Goal: Information Seeking & Learning: Check status

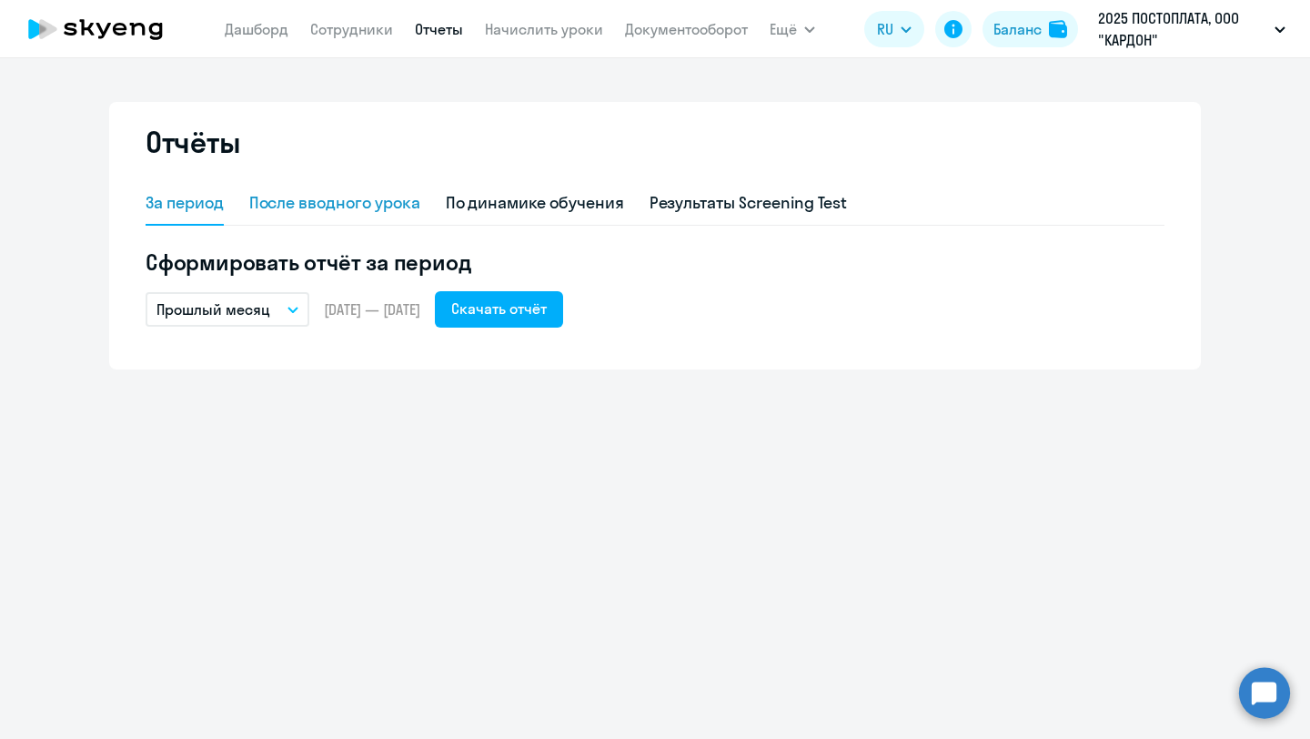
click at [378, 196] on div "После вводного урока" at bounding box center [334, 203] width 171 height 24
select select "10"
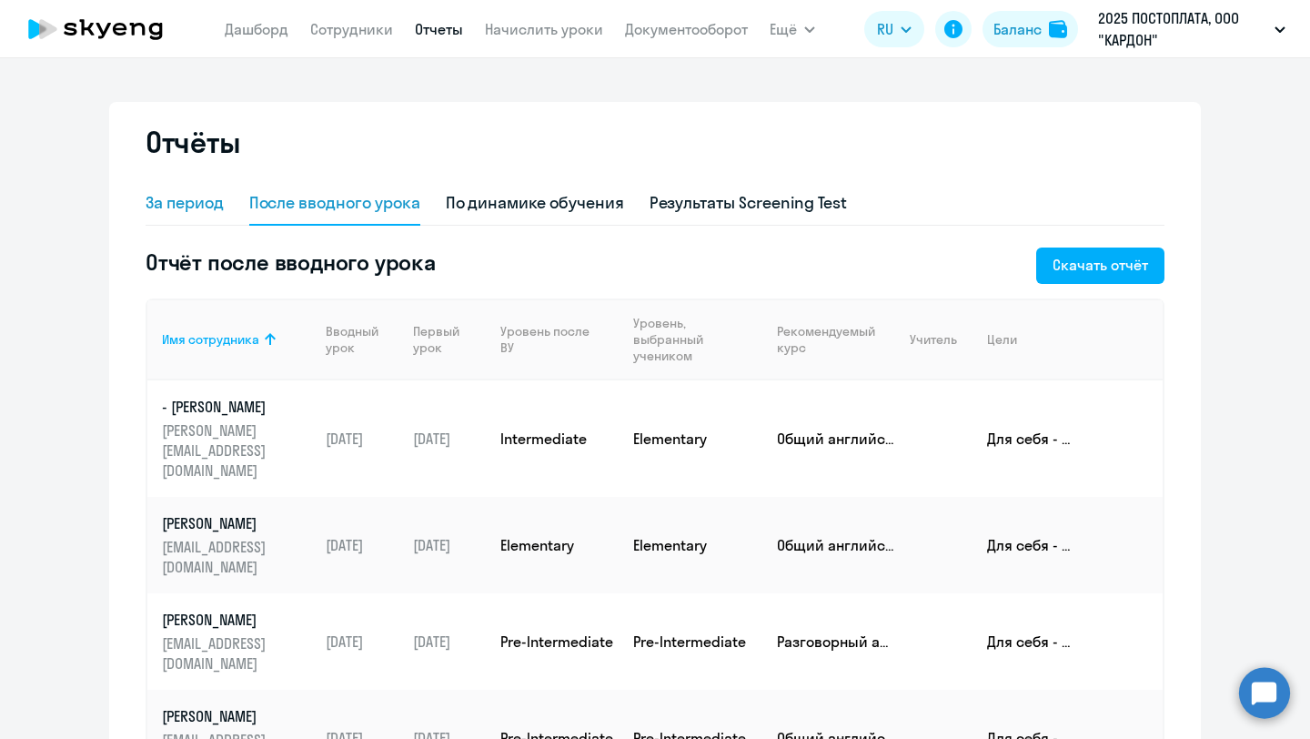
click at [196, 203] on div "За период" at bounding box center [185, 203] width 78 height 24
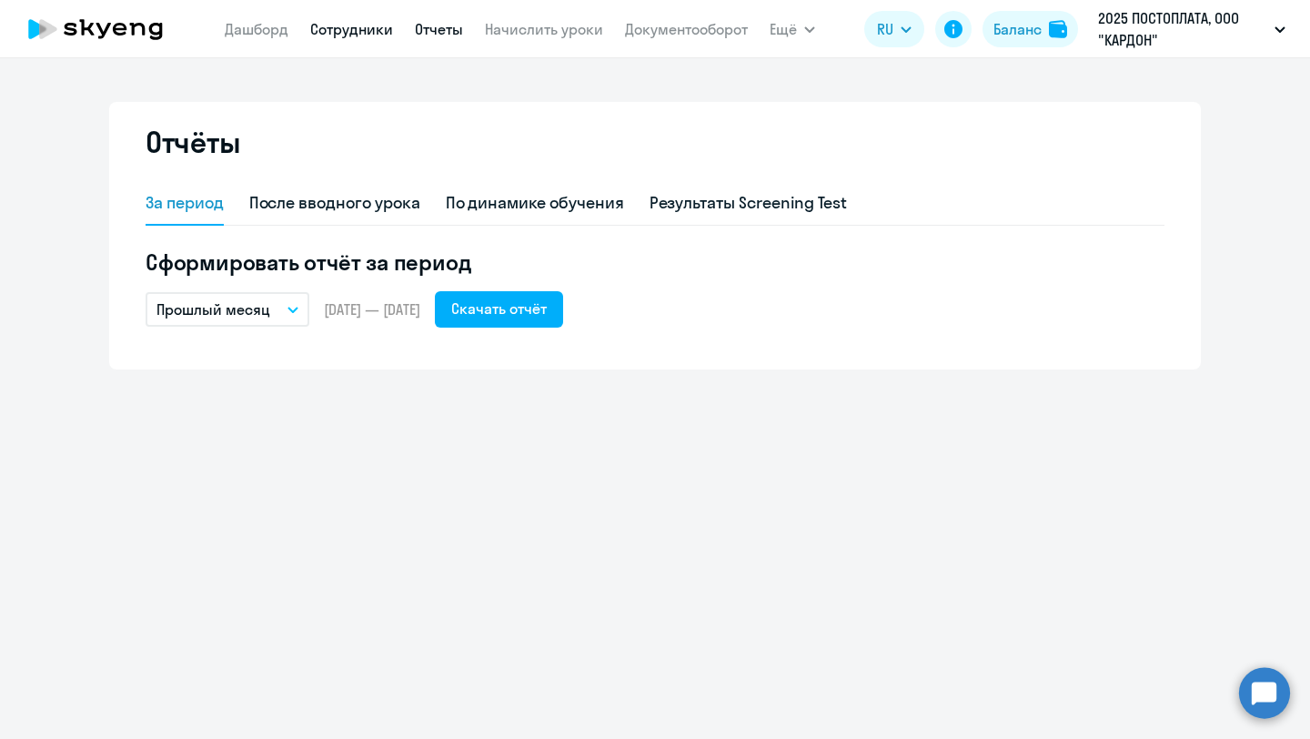
click at [347, 25] on link "Сотрудники" at bounding box center [351, 29] width 83 height 18
select select "30"
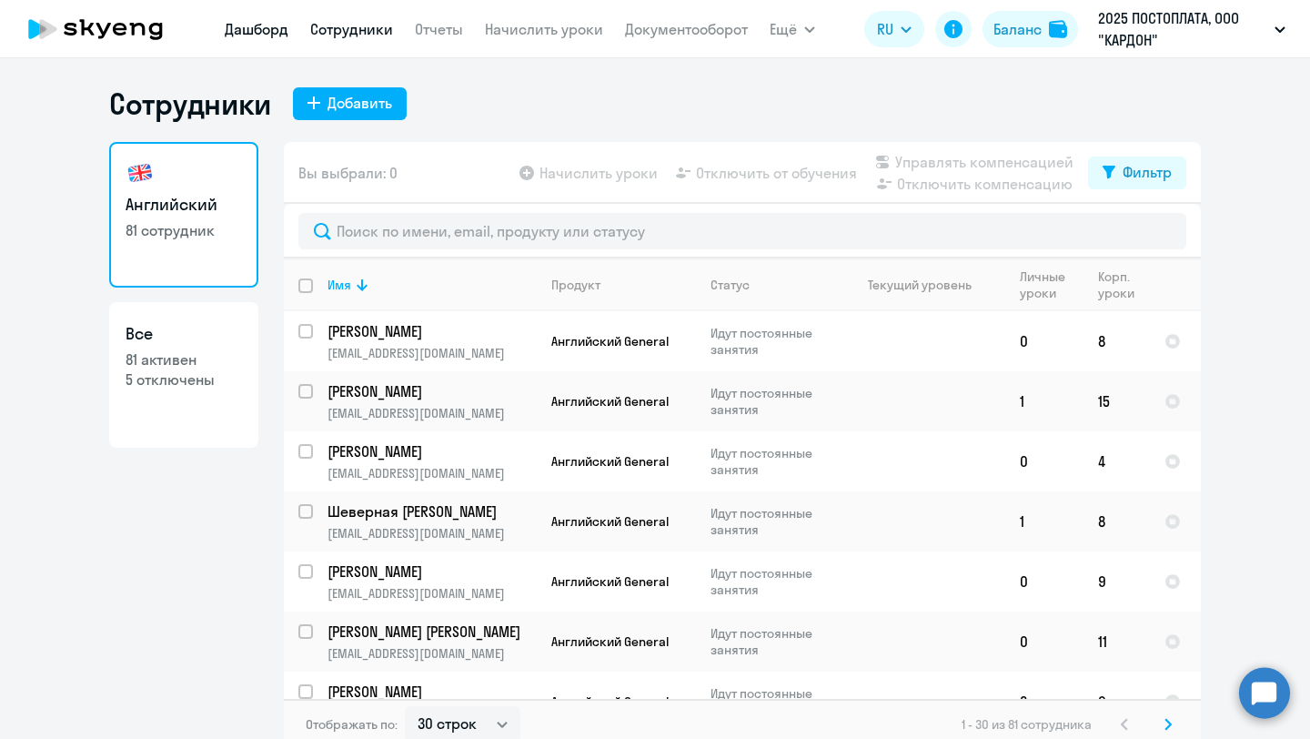
click at [257, 28] on link "Дашборд" at bounding box center [257, 29] width 64 height 18
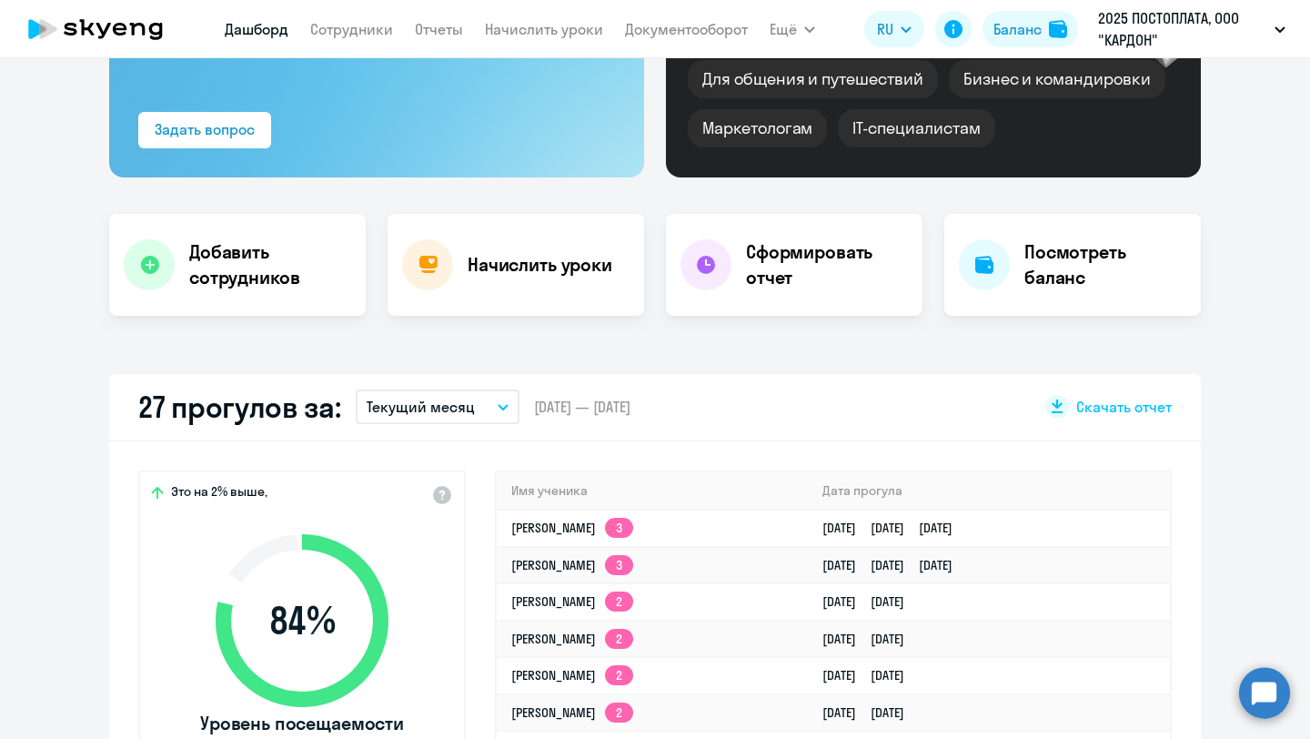
select select "30"
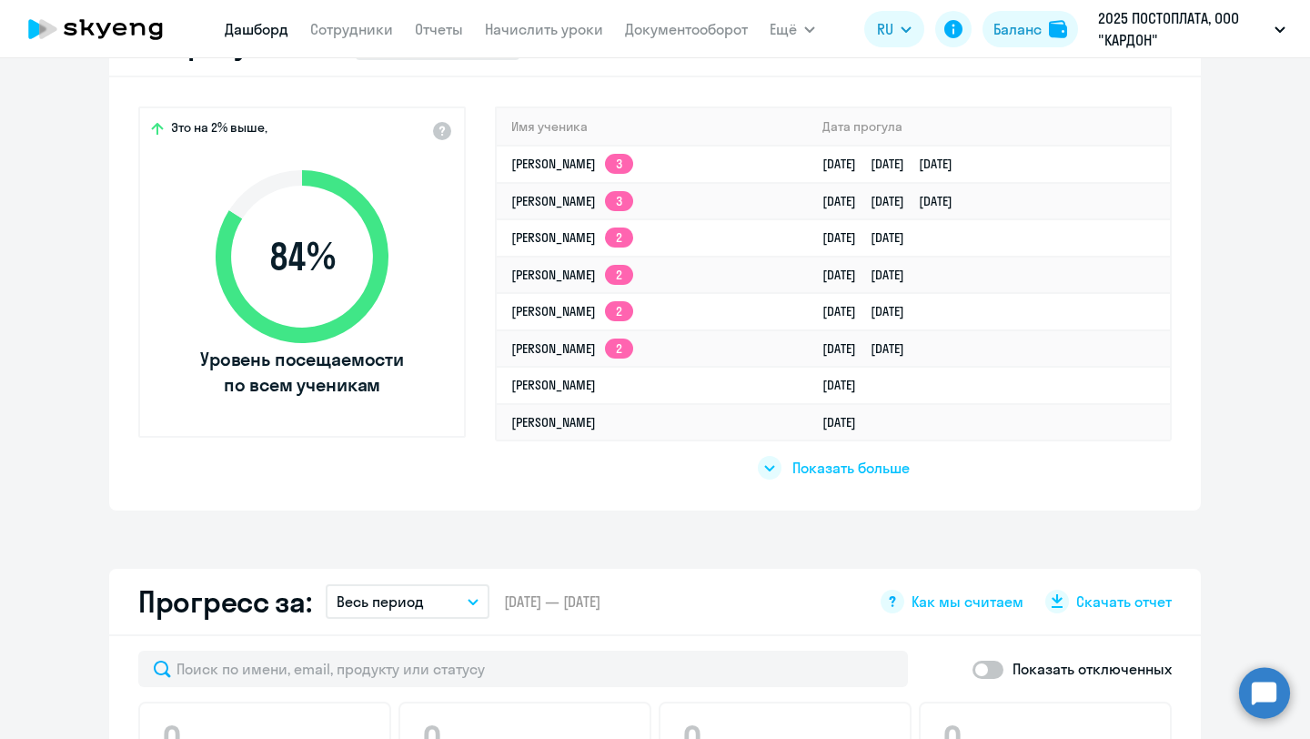
scroll to position [610, 0]
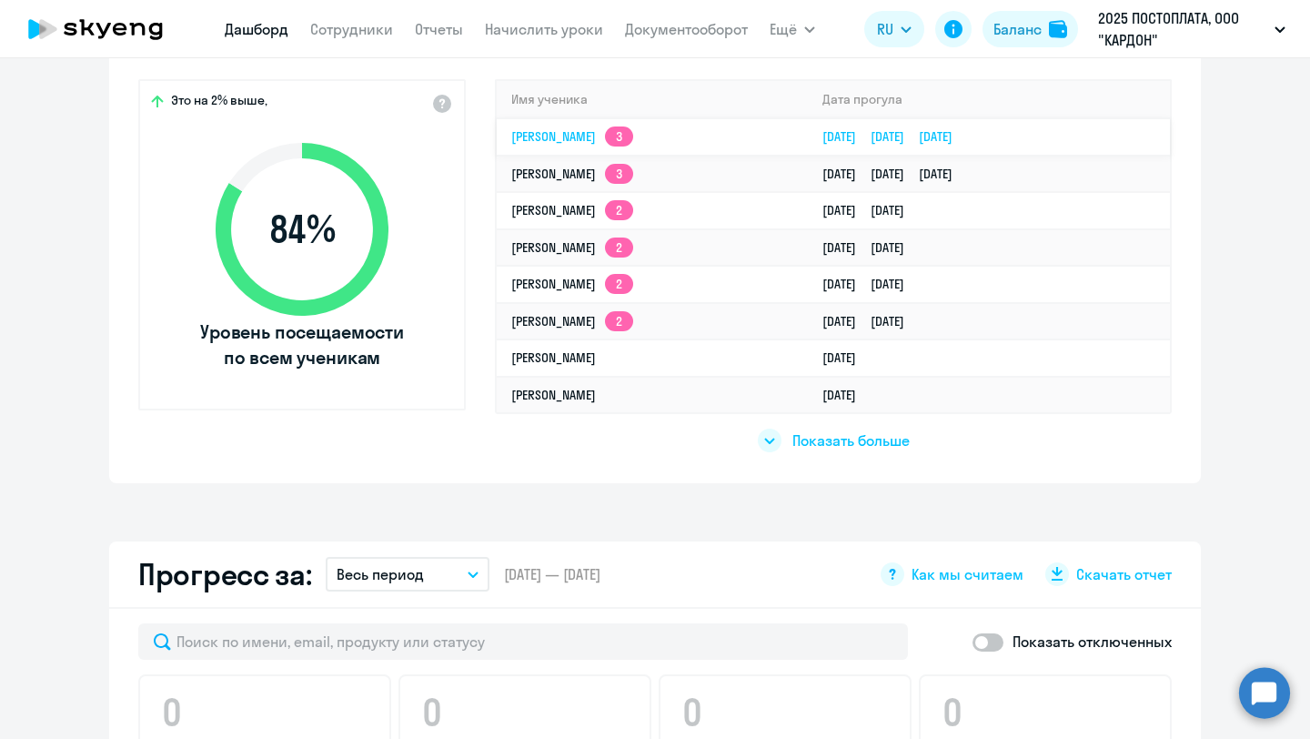
click at [572, 143] on link "[PERSON_NAME] 3" at bounding box center [572, 136] width 122 height 16
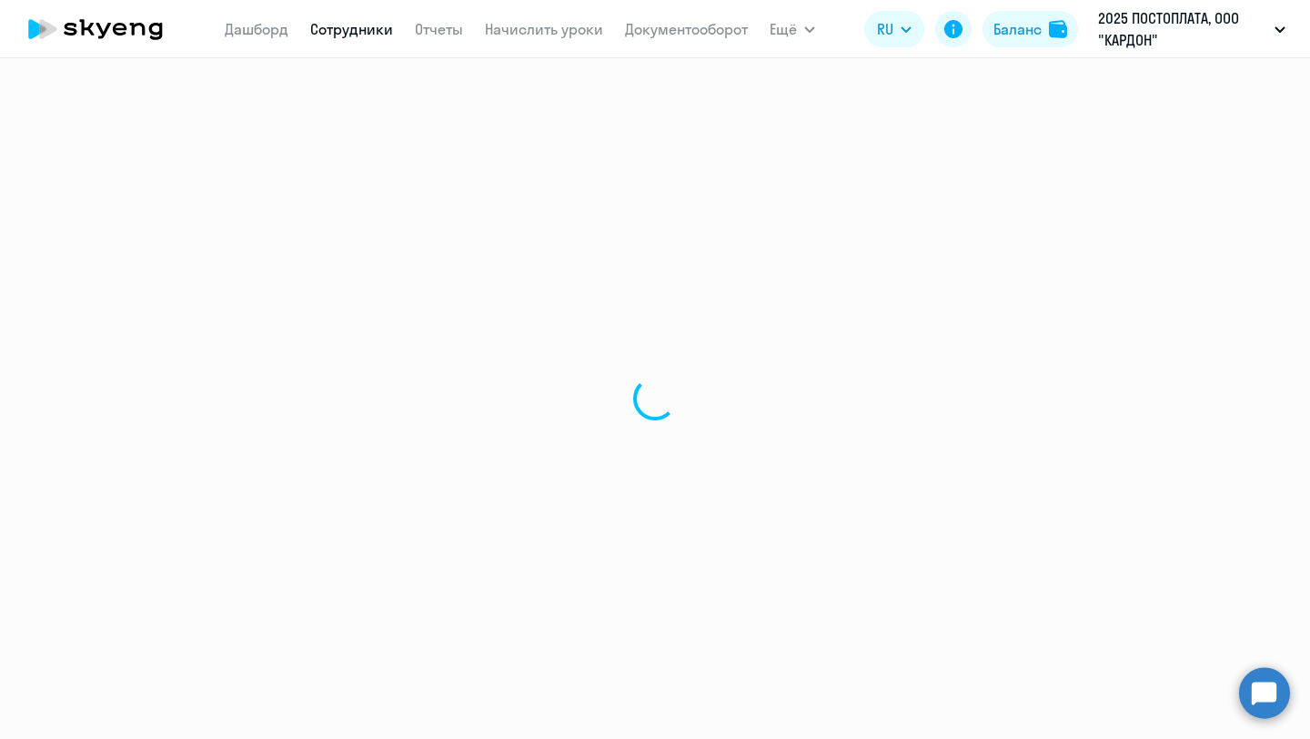
select select "english"
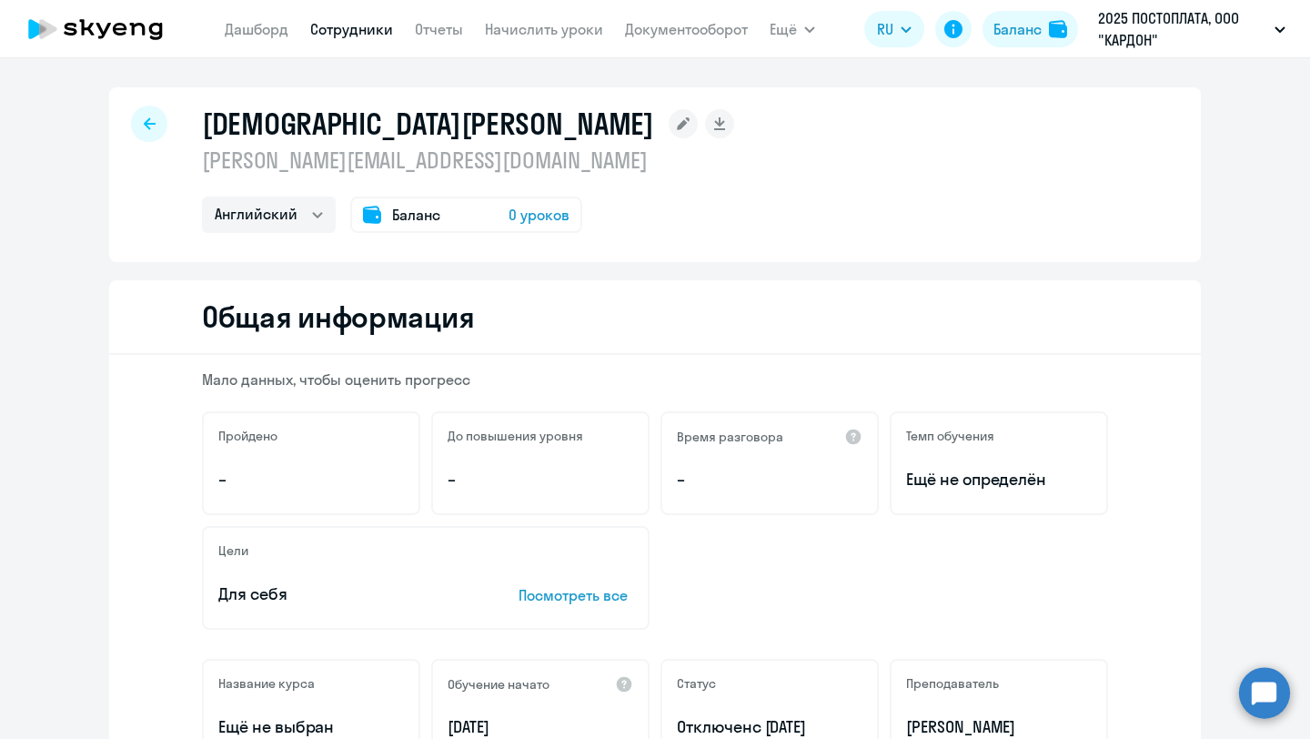
click at [147, 123] on icon at bounding box center [150, 123] width 12 height 13
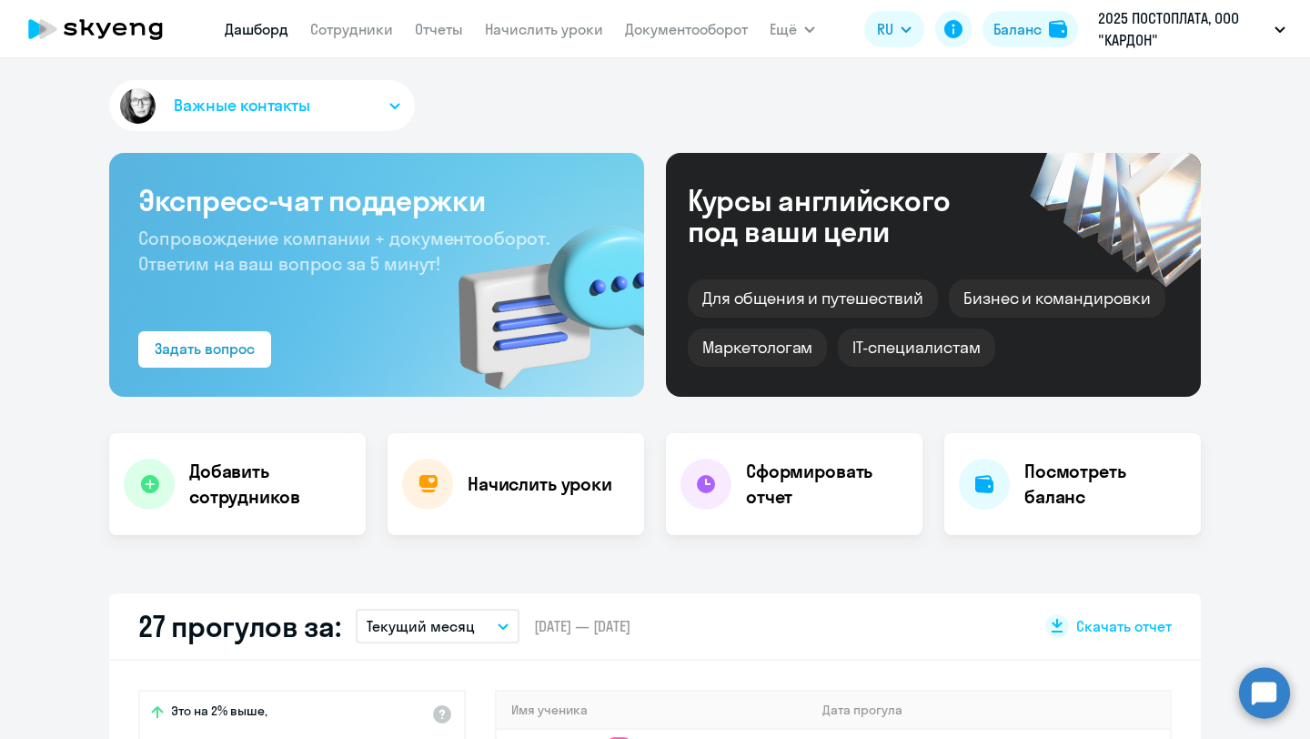
select select "30"
click at [272, 33] on link "Дашборд" at bounding box center [257, 29] width 64 height 18
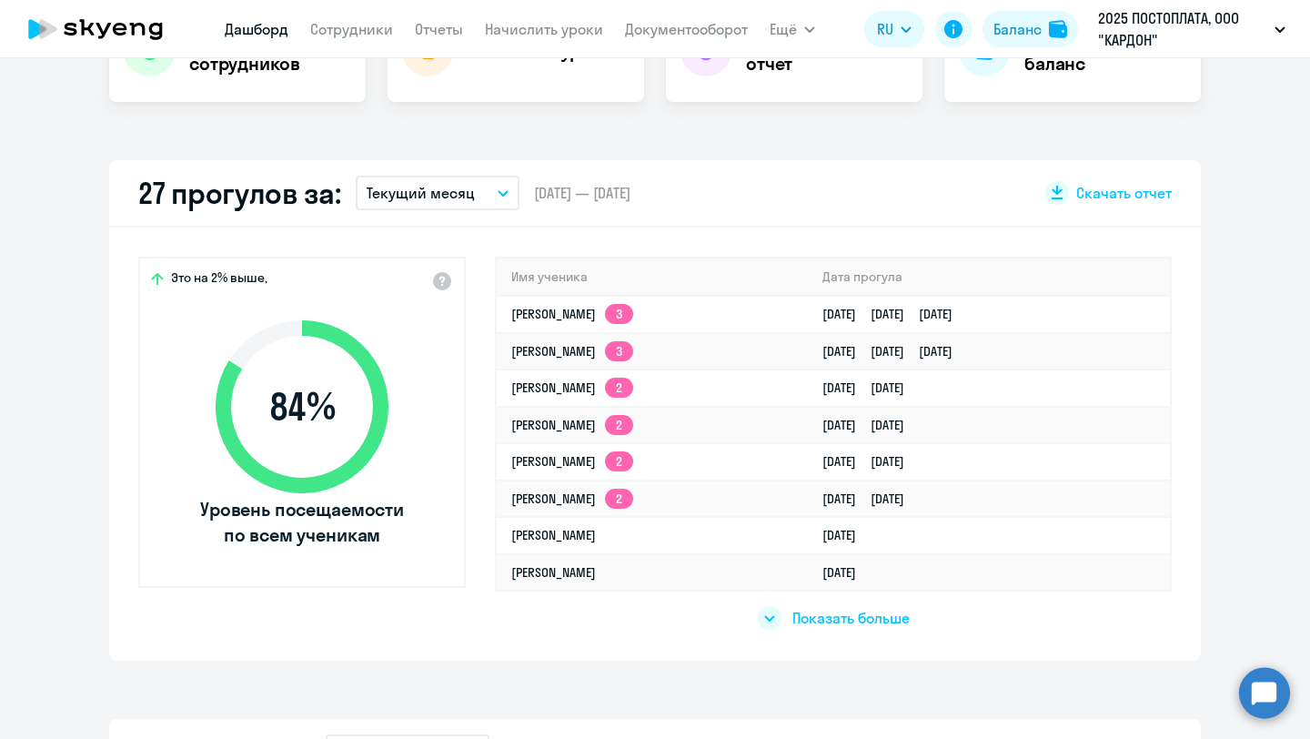
scroll to position [469, 0]
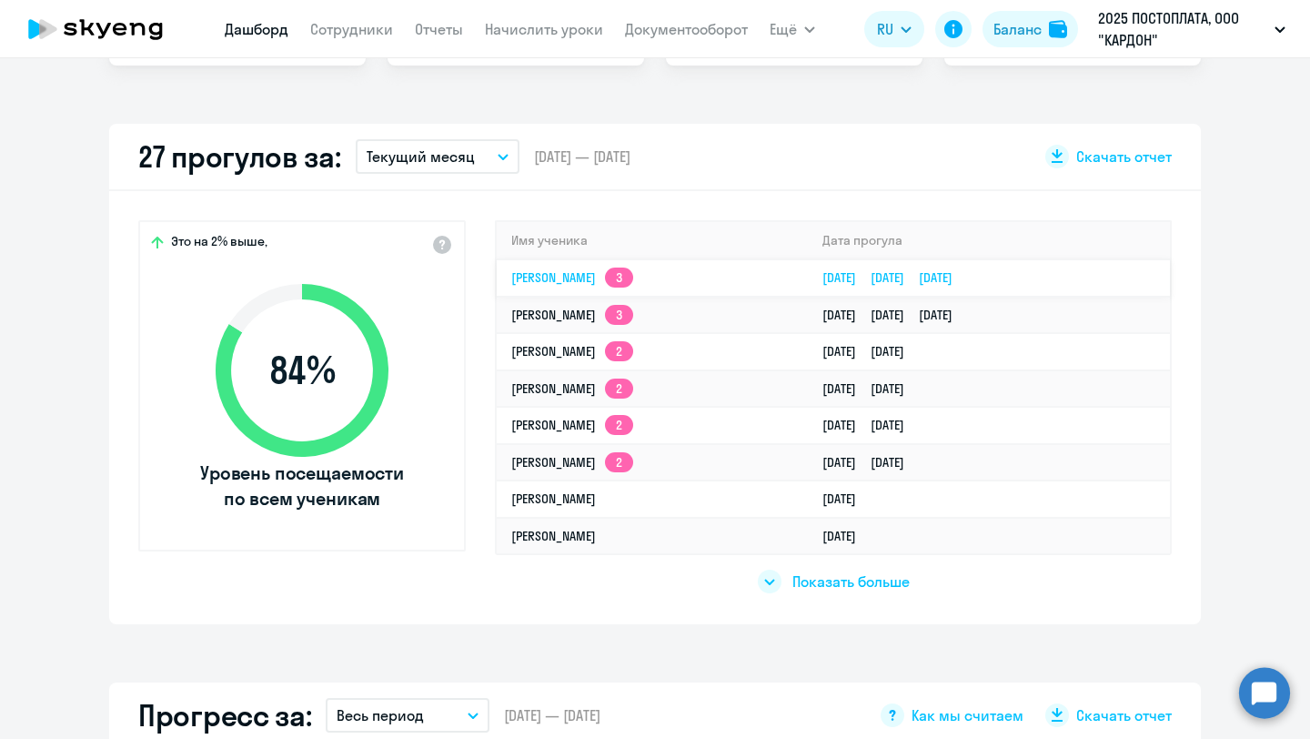
click at [638, 274] on td "[PERSON_NAME] 3" at bounding box center [652, 277] width 311 height 37
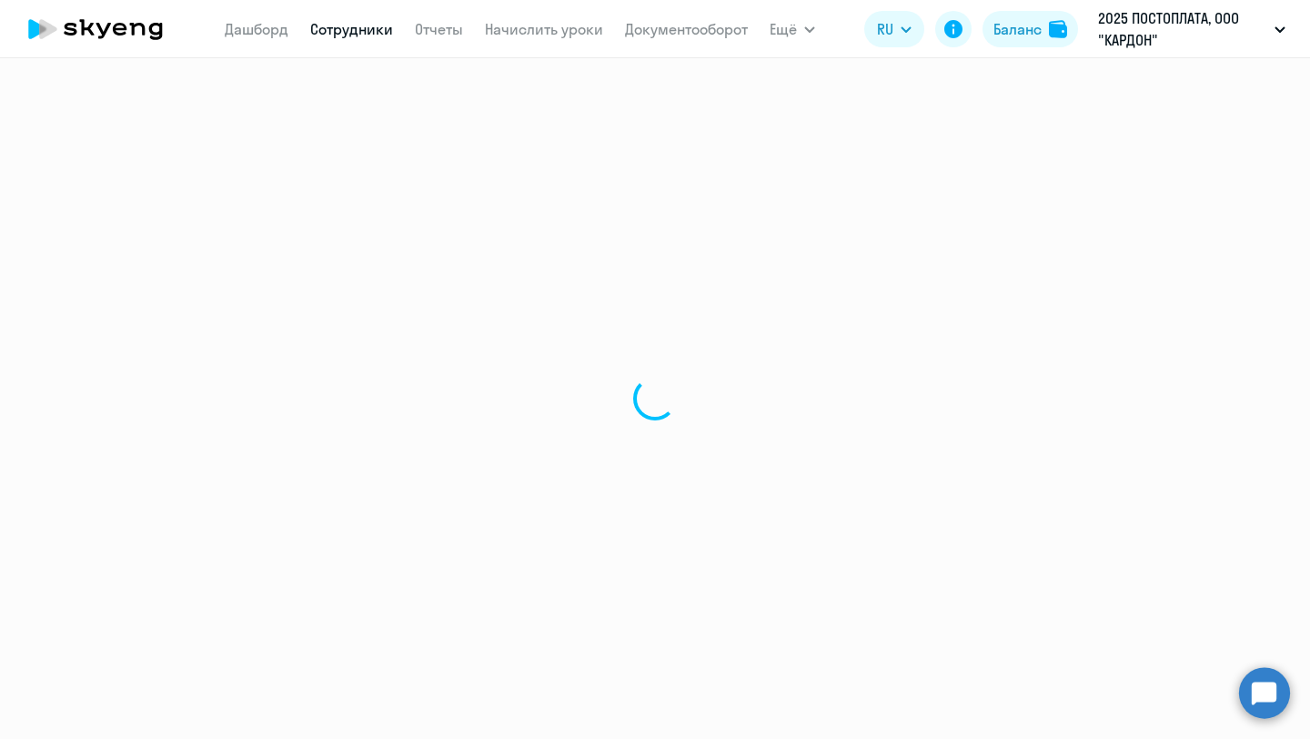
select select "english"
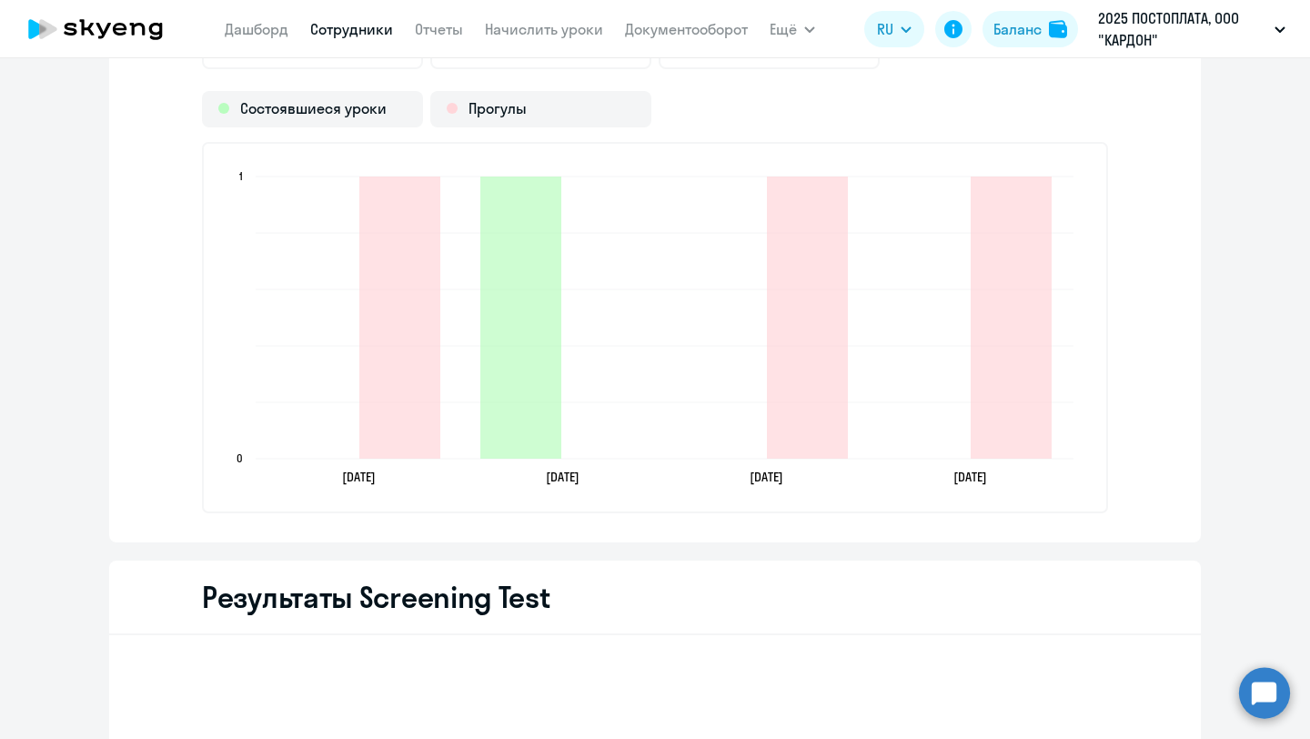
scroll to position [2160, 0]
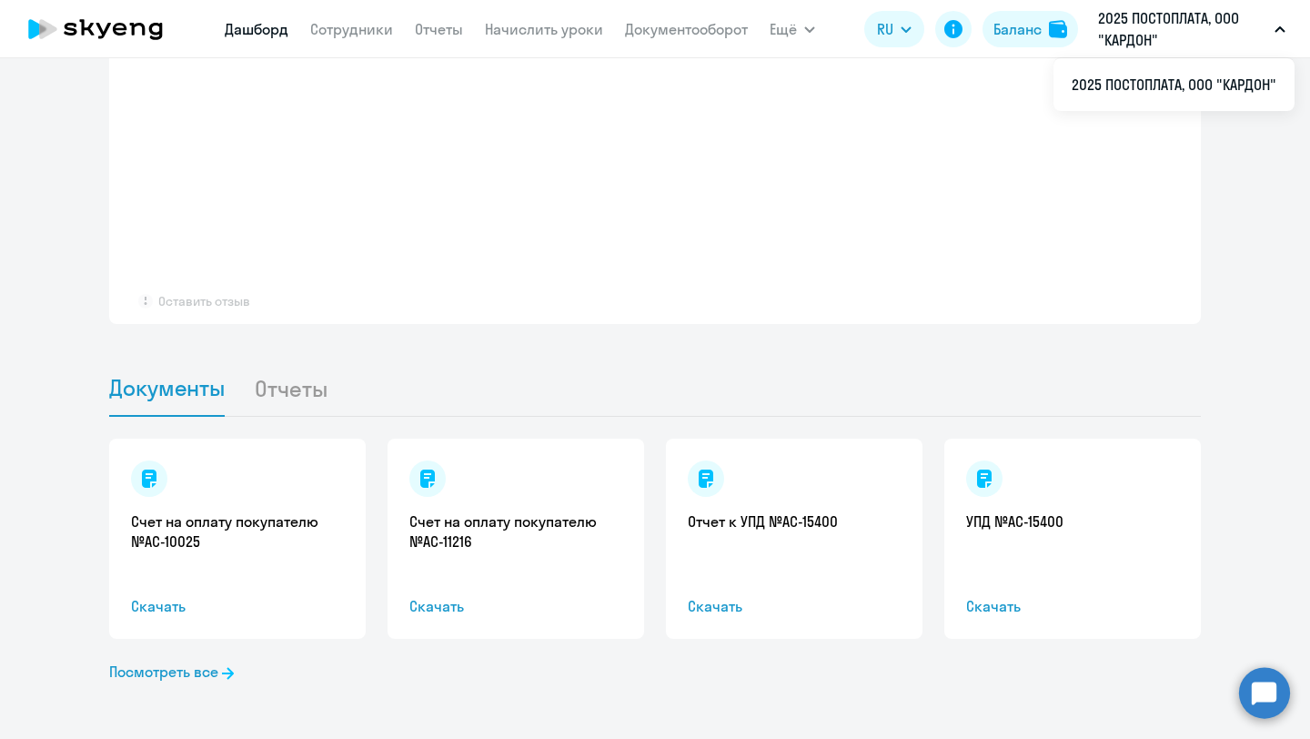
select select "30"
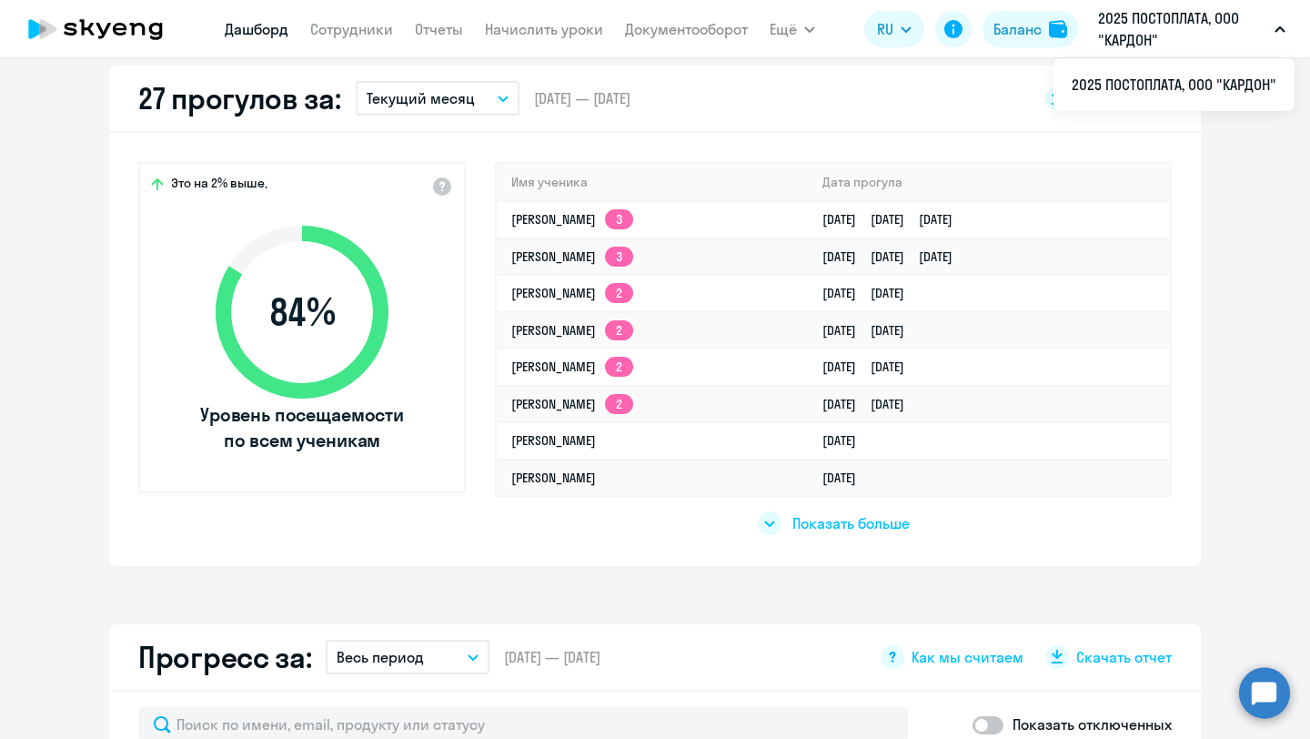
scroll to position [496, 0]
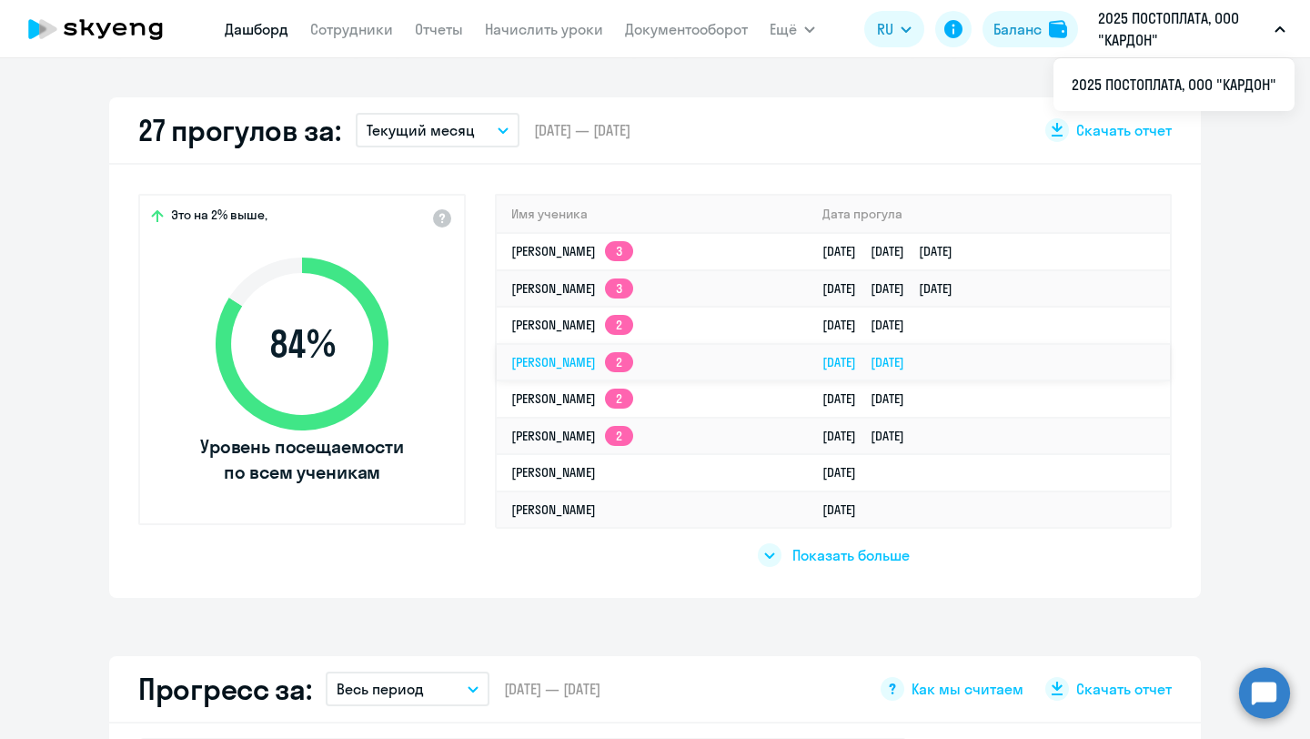
click at [561, 358] on link "[PERSON_NAME] 2" at bounding box center [572, 362] width 122 height 16
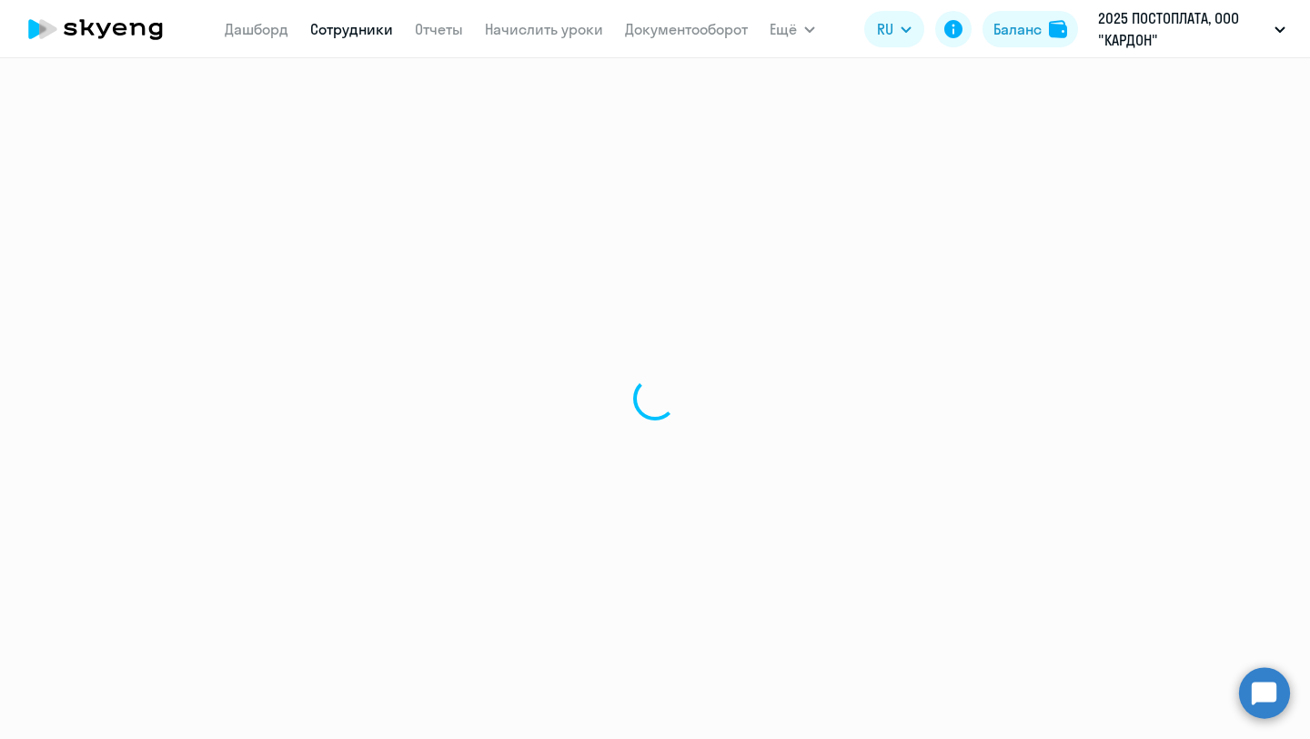
select select "english"
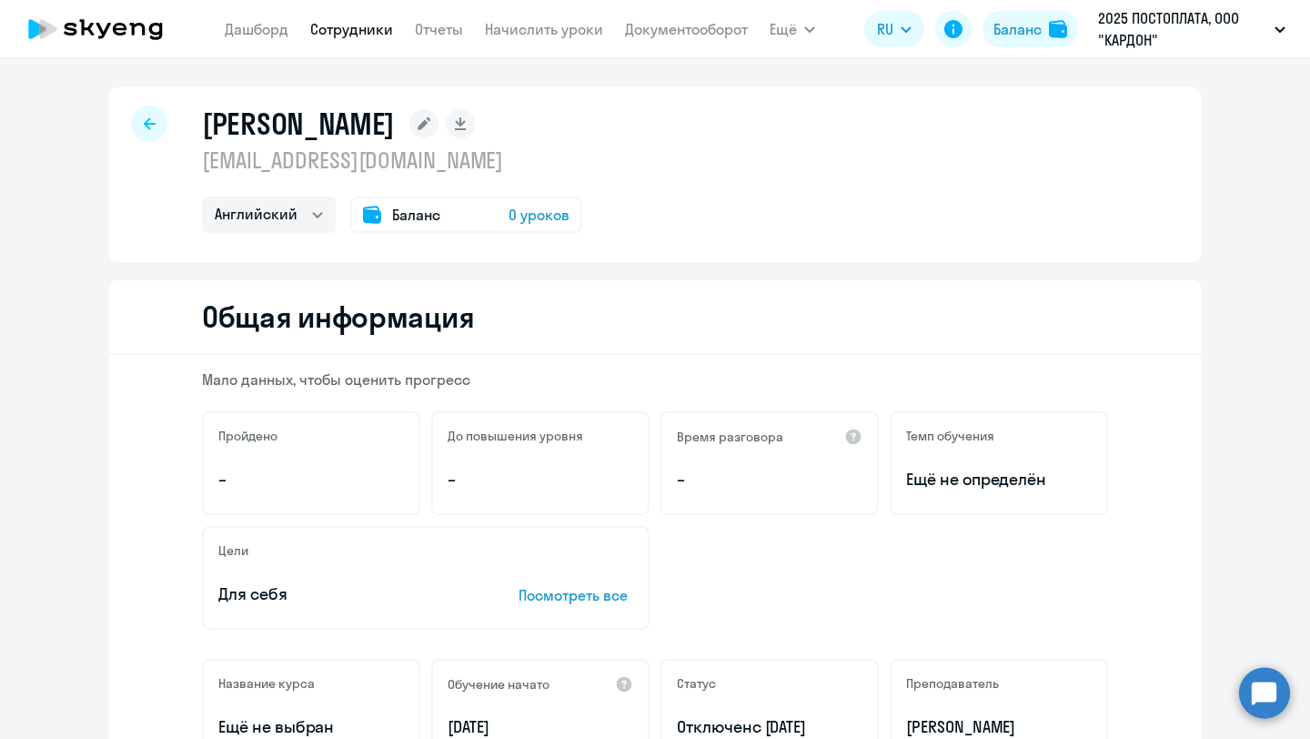
click at [554, 213] on span "0 уроков" at bounding box center [538, 215] width 61 height 22
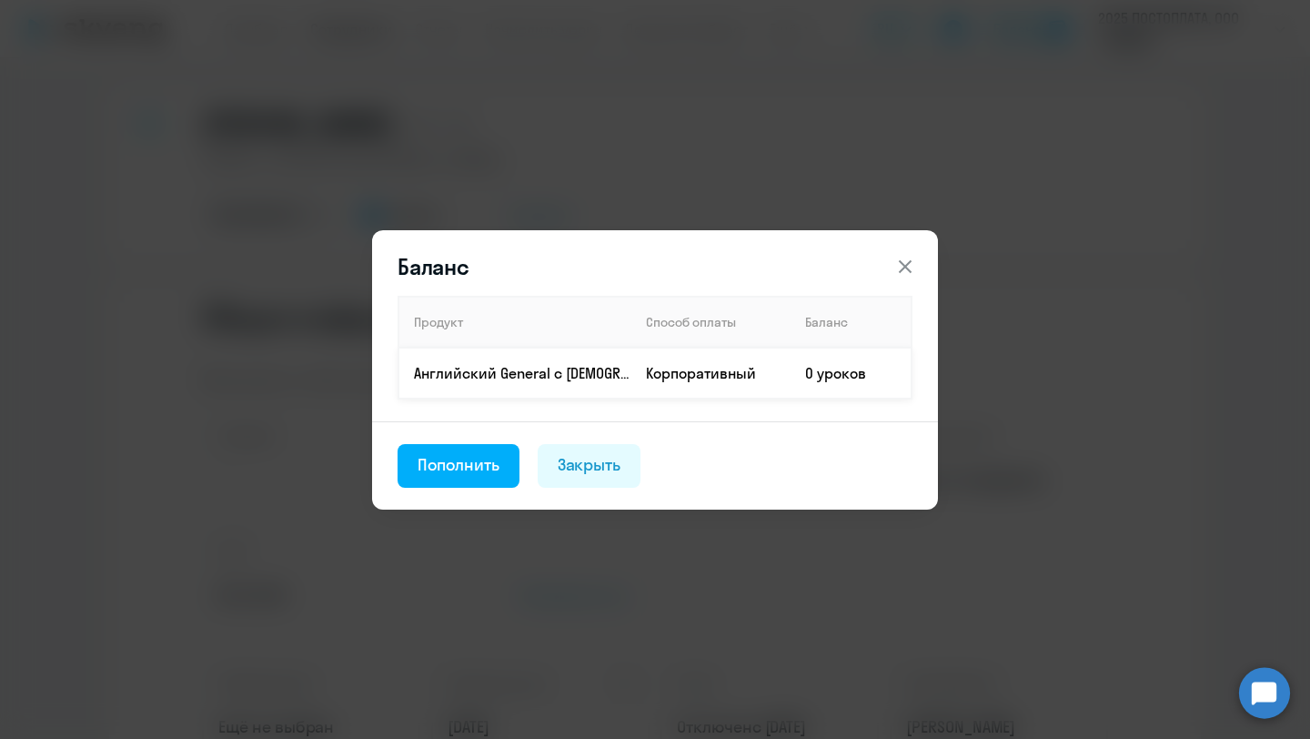
click at [822, 379] on td "0 уроков" at bounding box center [850, 372] width 121 height 51
click at [472, 467] on div "Пополнить" at bounding box center [458, 465] width 82 height 24
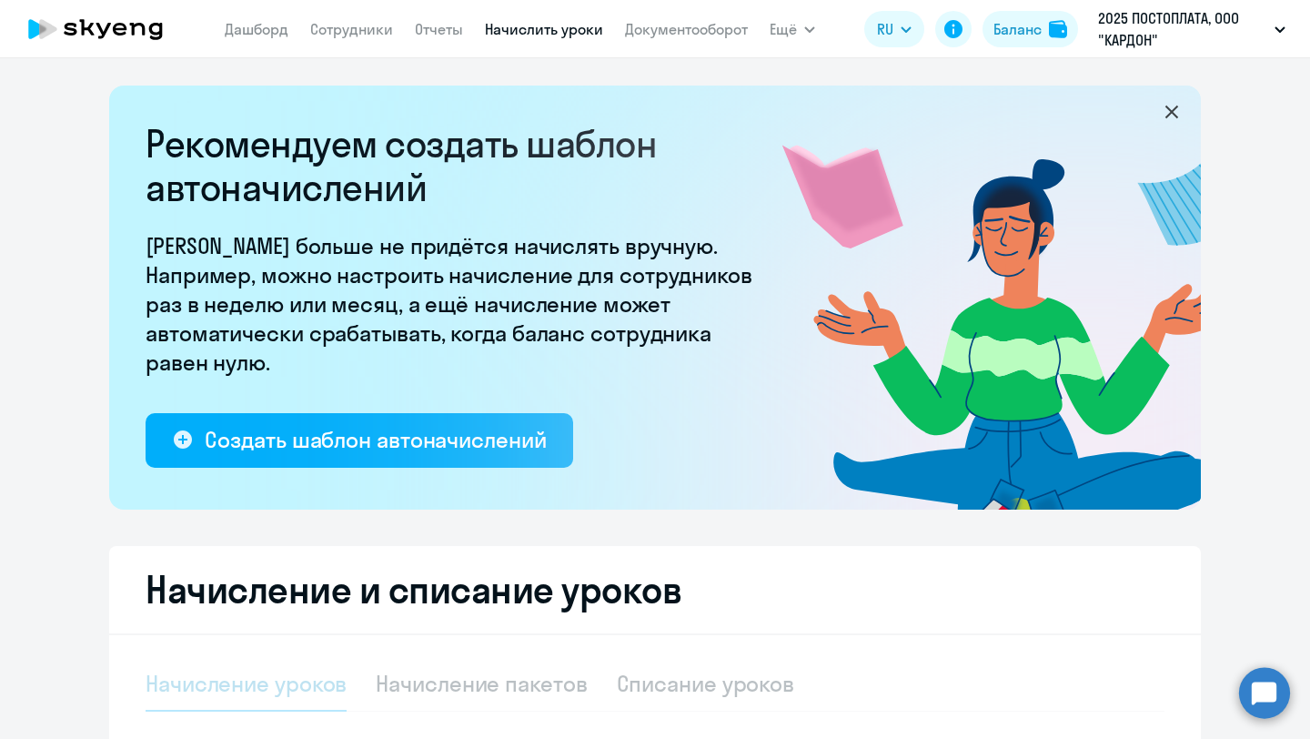
select select "10"
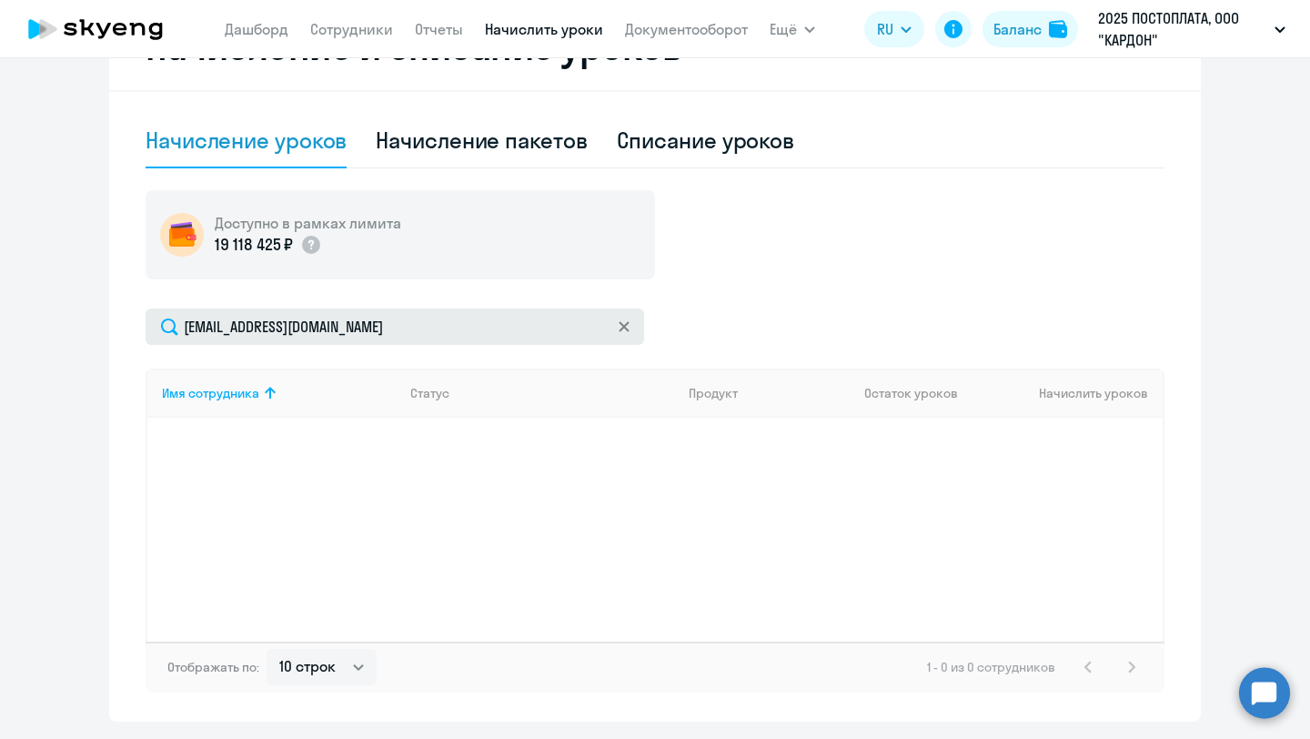
scroll to position [555, 0]
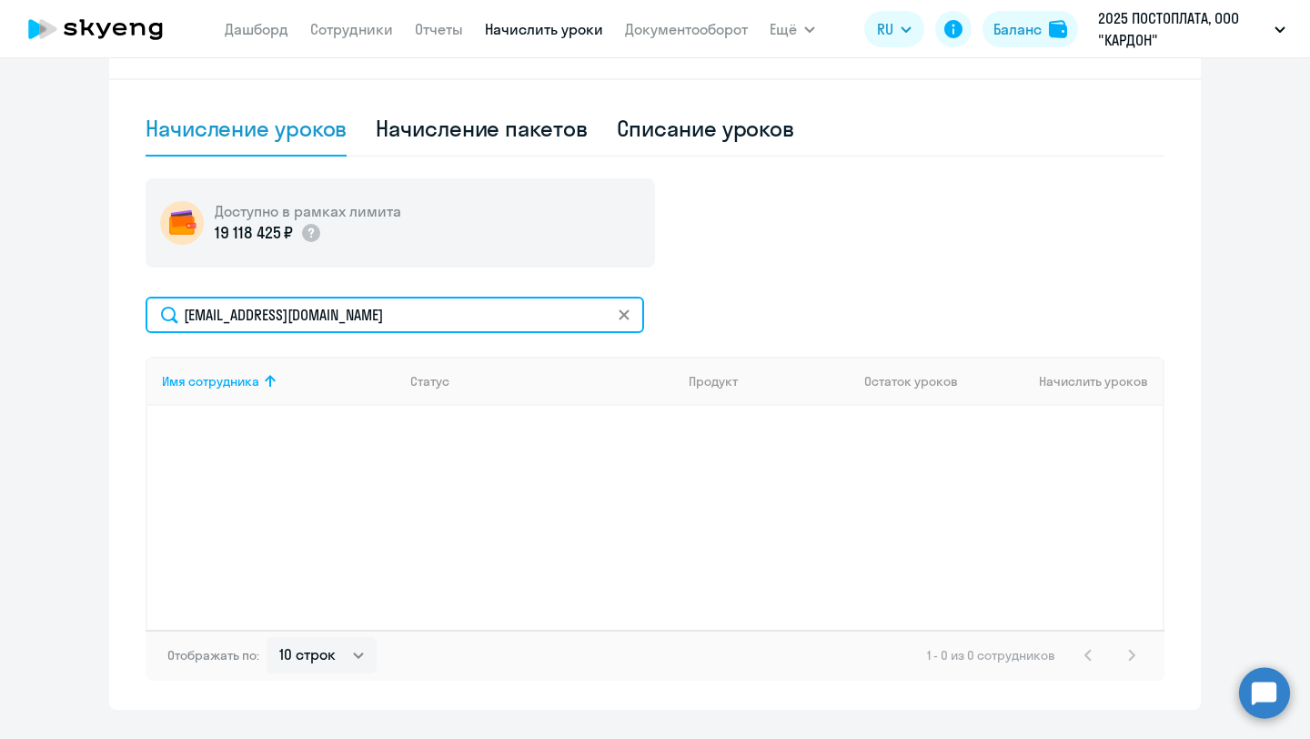
click at [503, 315] on input "[EMAIL_ADDRESS][DOMAIN_NAME]" at bounding box center [395, 314] width 498 height 36
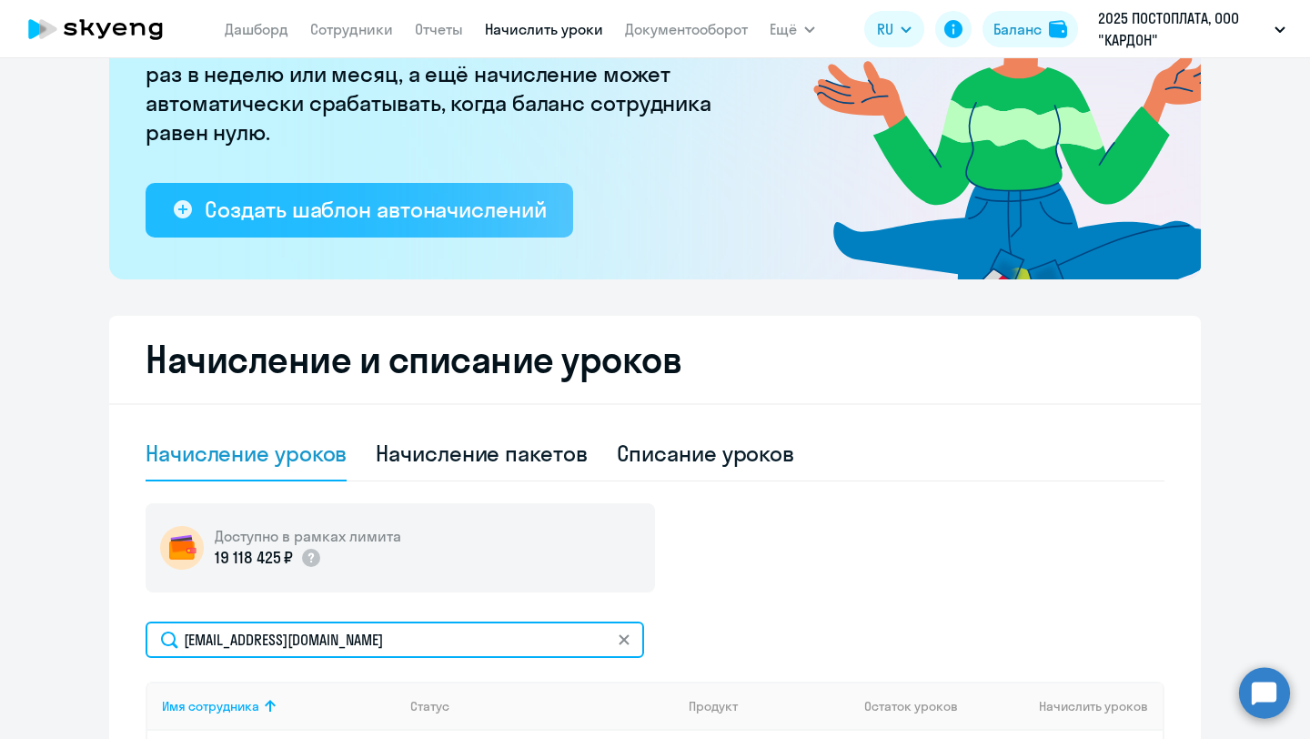
scroll to position [233, 0]
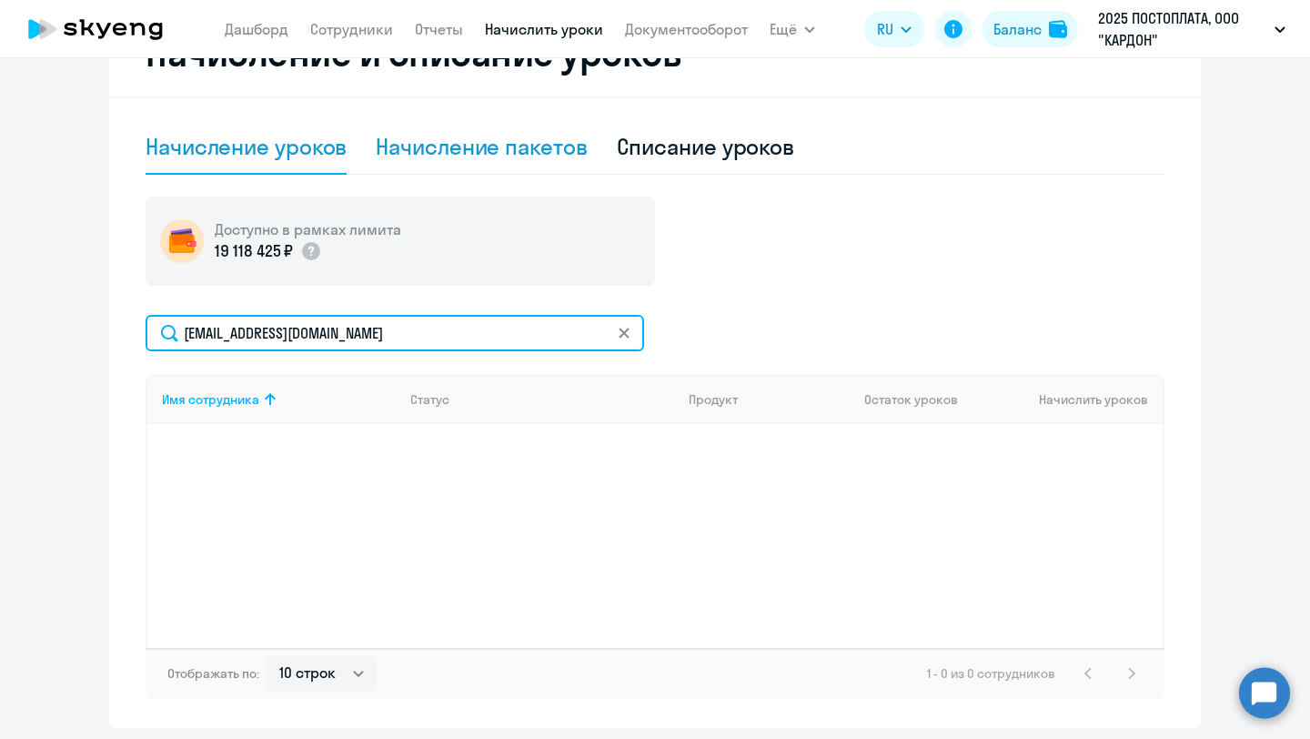
scroll to position [538, 0]
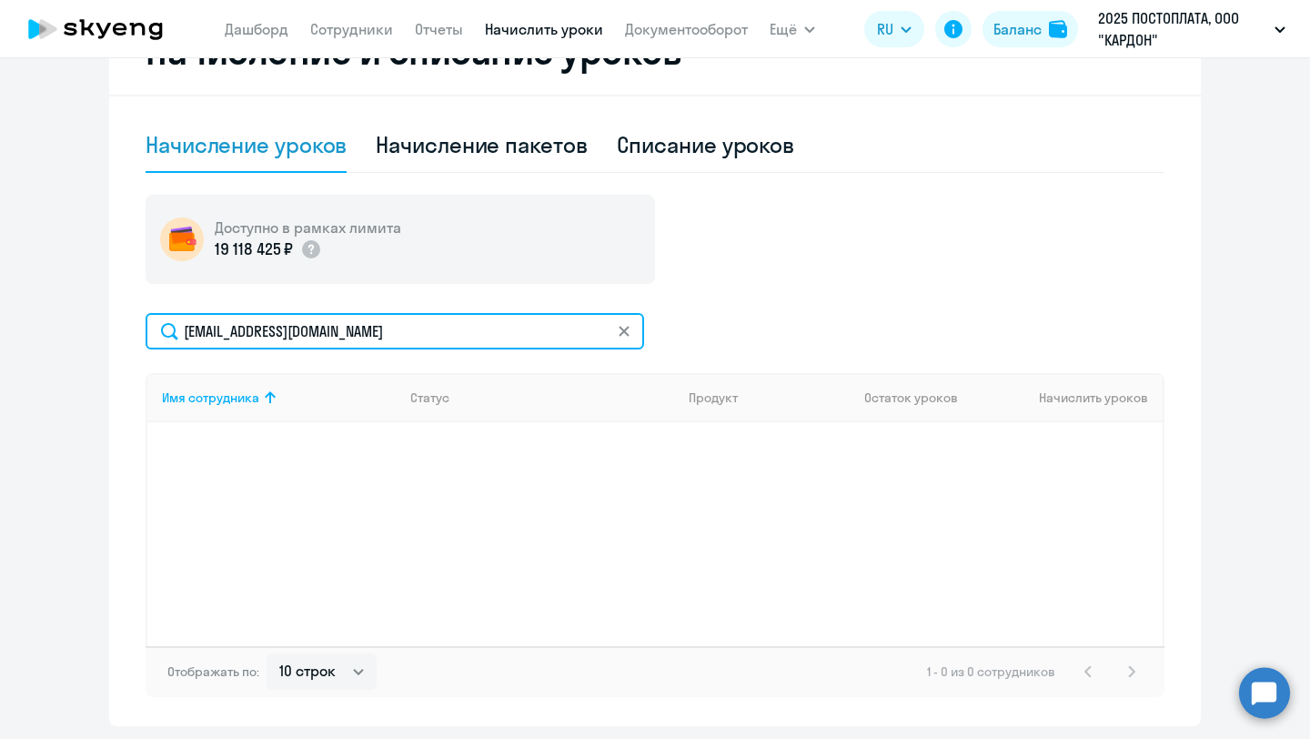
click at [426, 329] on input "[EMAIL_ADDRESS][DOMAIN_NAME]" at bounding box center [395, 331] width 498 height 36
type input "[PERSON_NAME]"
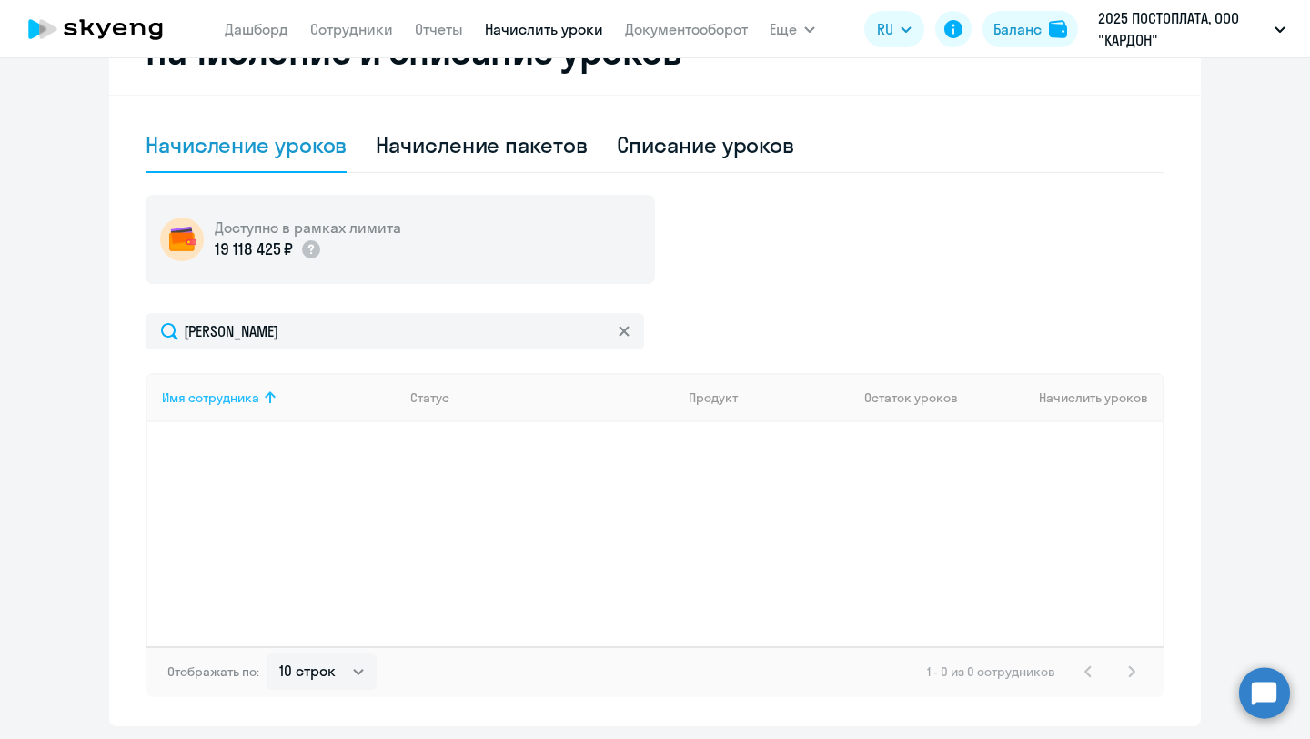
click at [220, 400] on div "Имя сотрудника" at bounding box center [210, 397] width 97 height 16
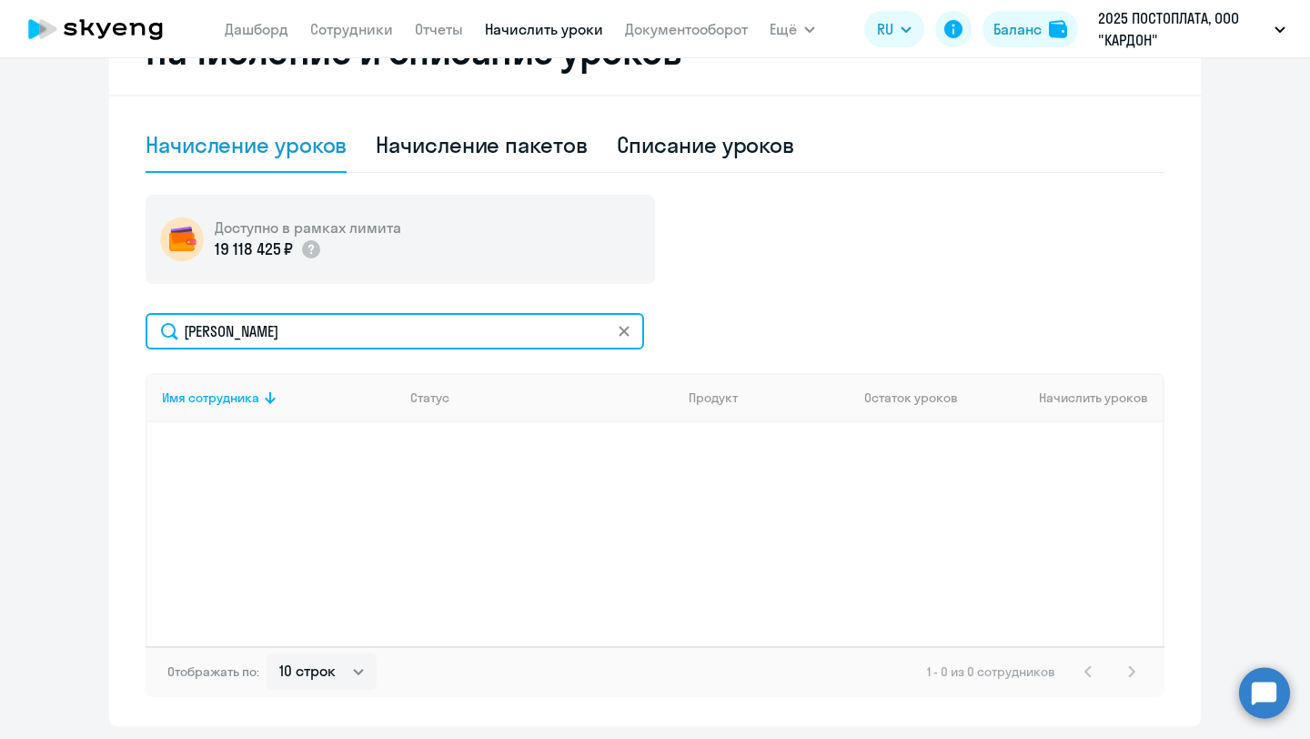
click at [306, 313] on input "[PERSON_NAME]" at bounding box center [395, 331] width 498 height 36
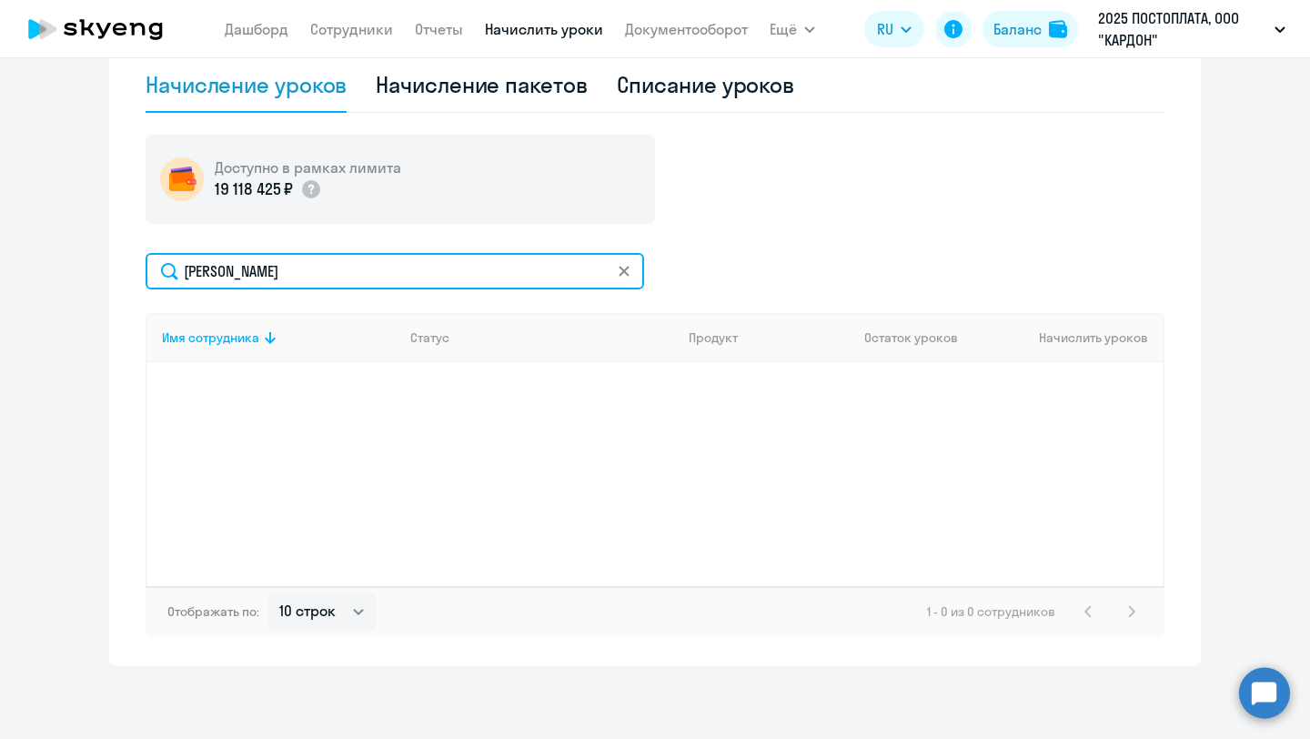
scroll to position [598, 0]
type input "[PERSON_NAME]"
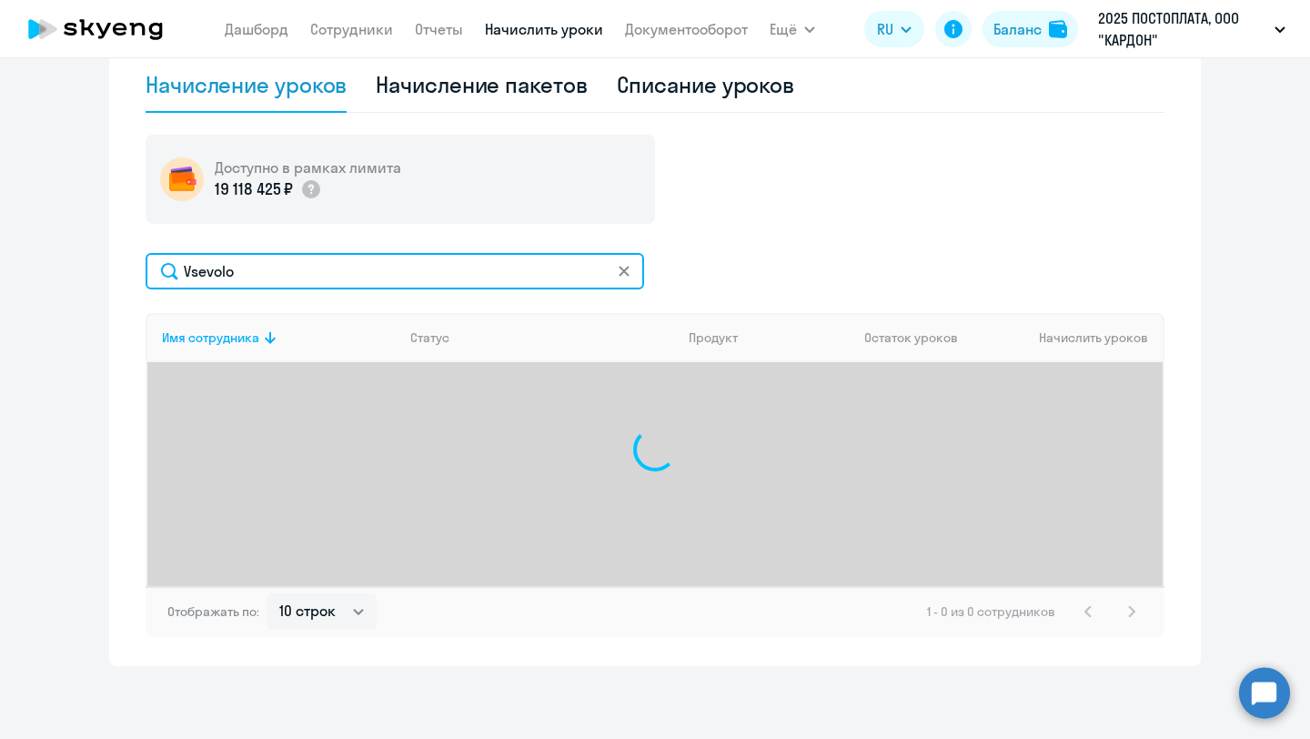
type input "[PERSON_NAME]"
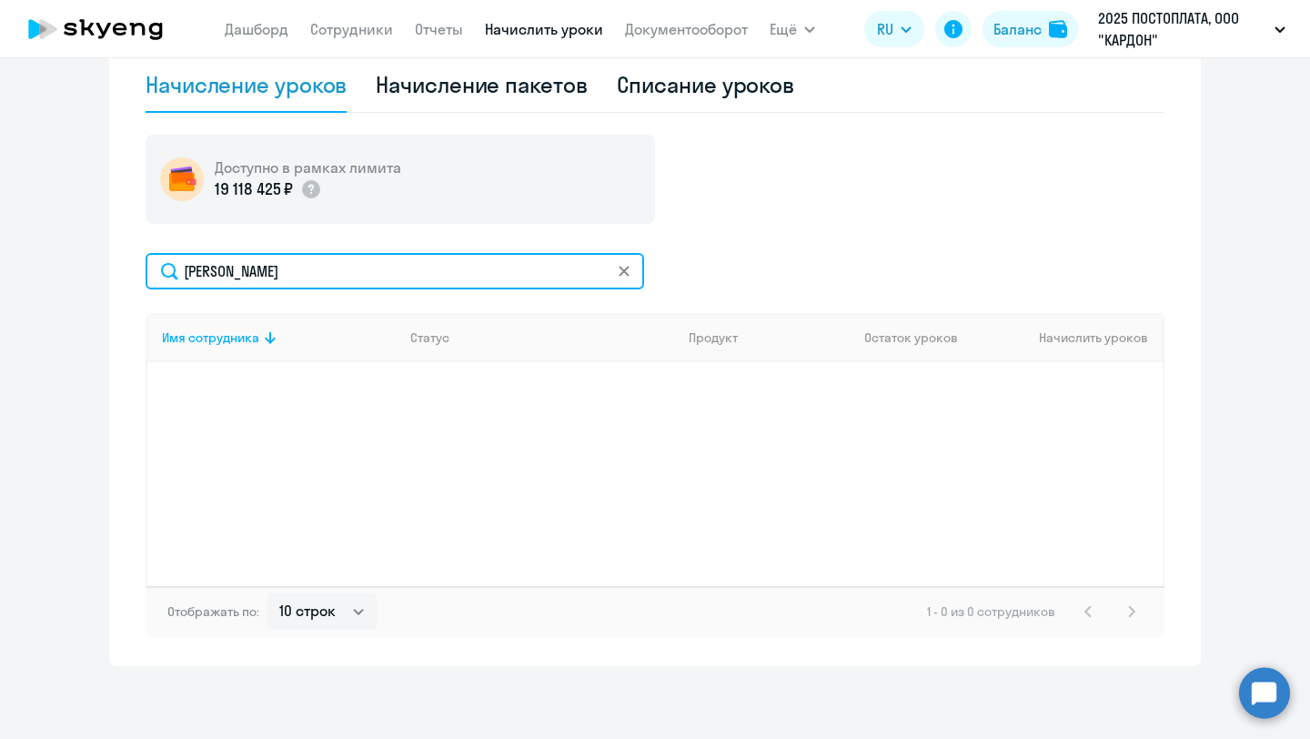
click at [339, 263] on input "[PERSON_NAME]" at bounding box center [395, 271] width 498 height 36
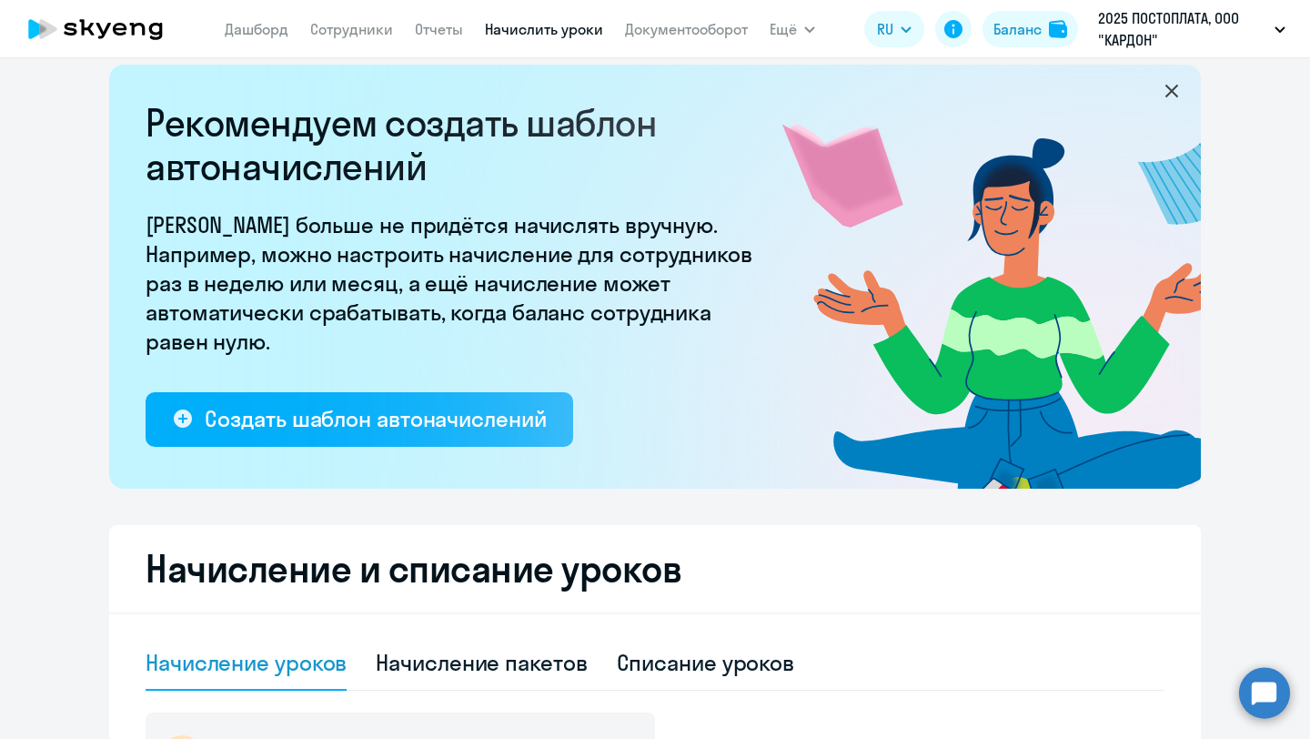
scroll to position [0, 0]
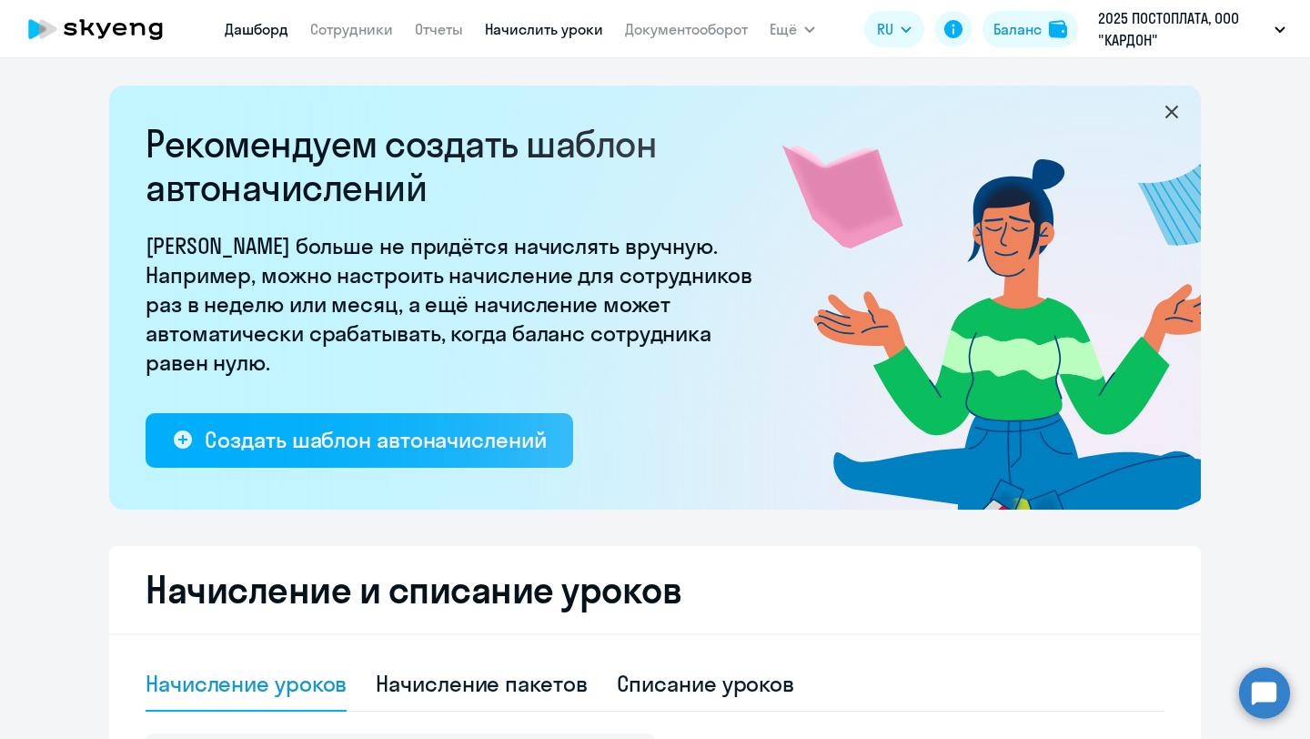
click at [273, 21] on link "Дашборд" at bounding box center [257, 29] width 64 height 18
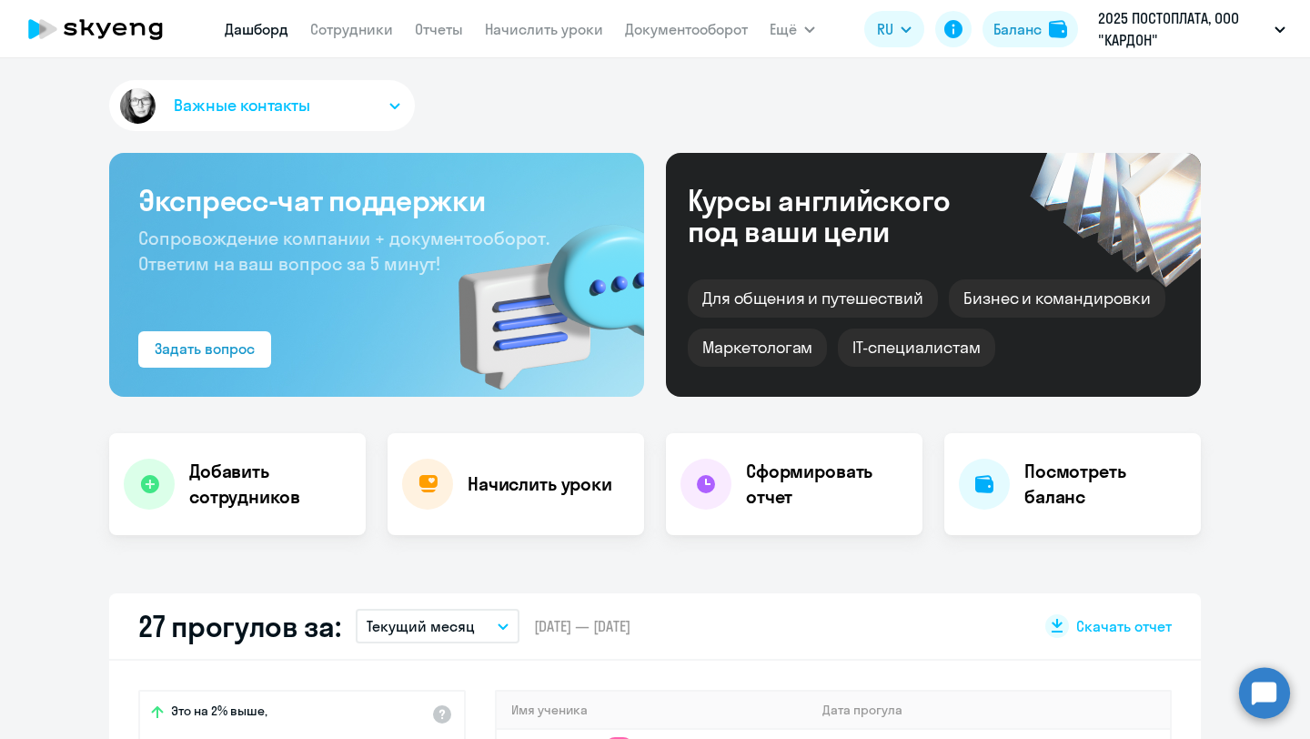
select select "30"
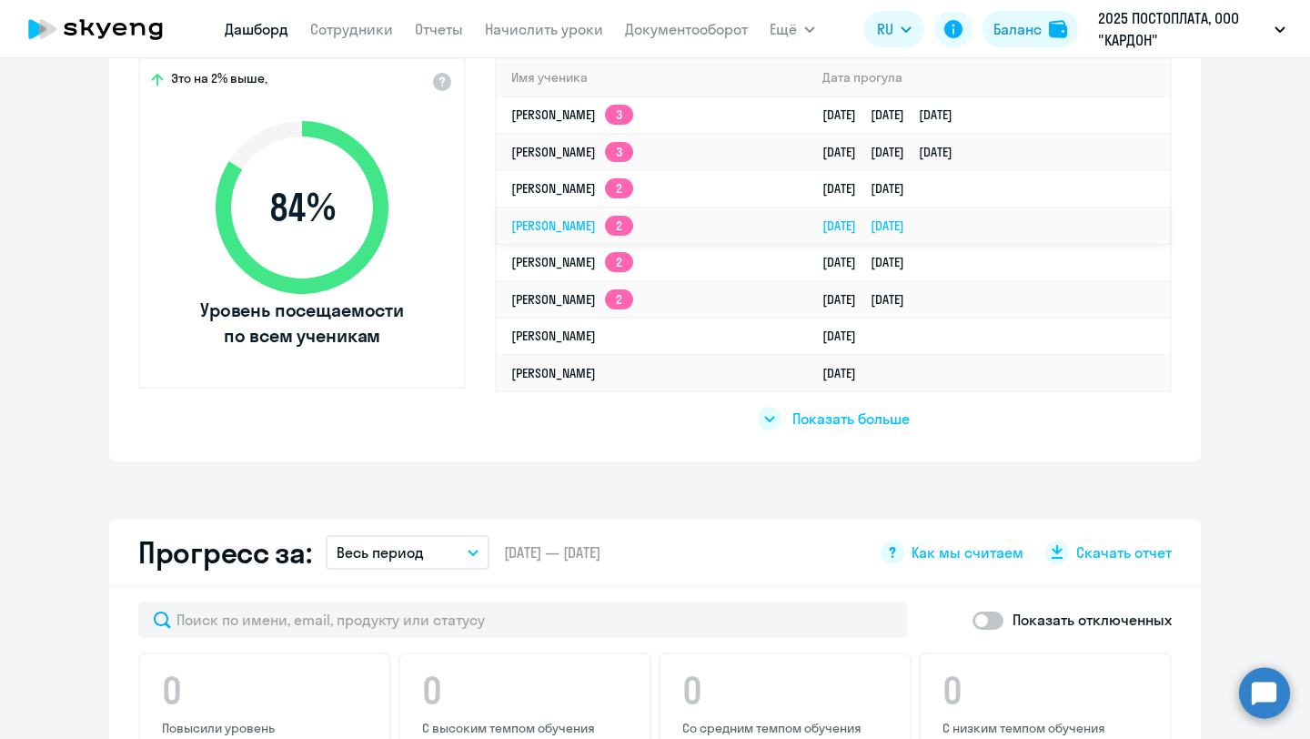
scroll to position [593, 0]
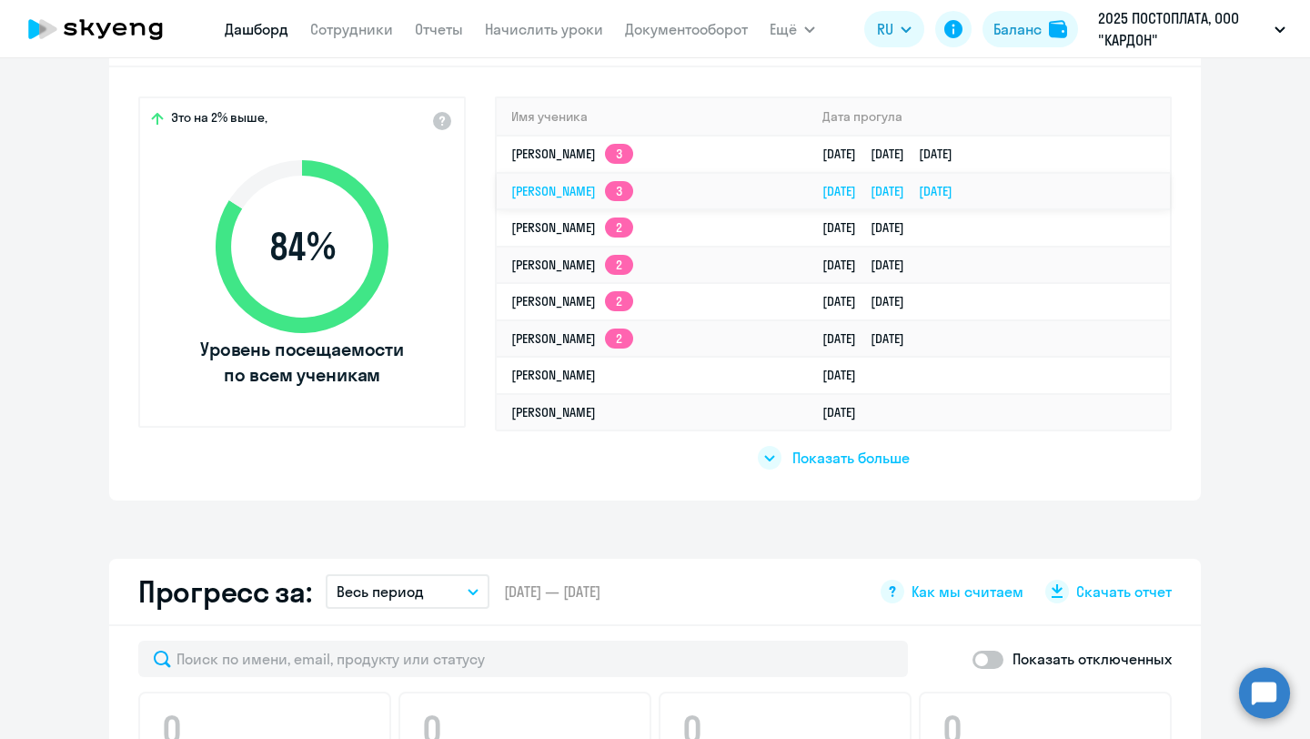
click at [573, 192] on link "[PERSON_NAME] 3" at bounding box center [572, 191] width 122 height 16
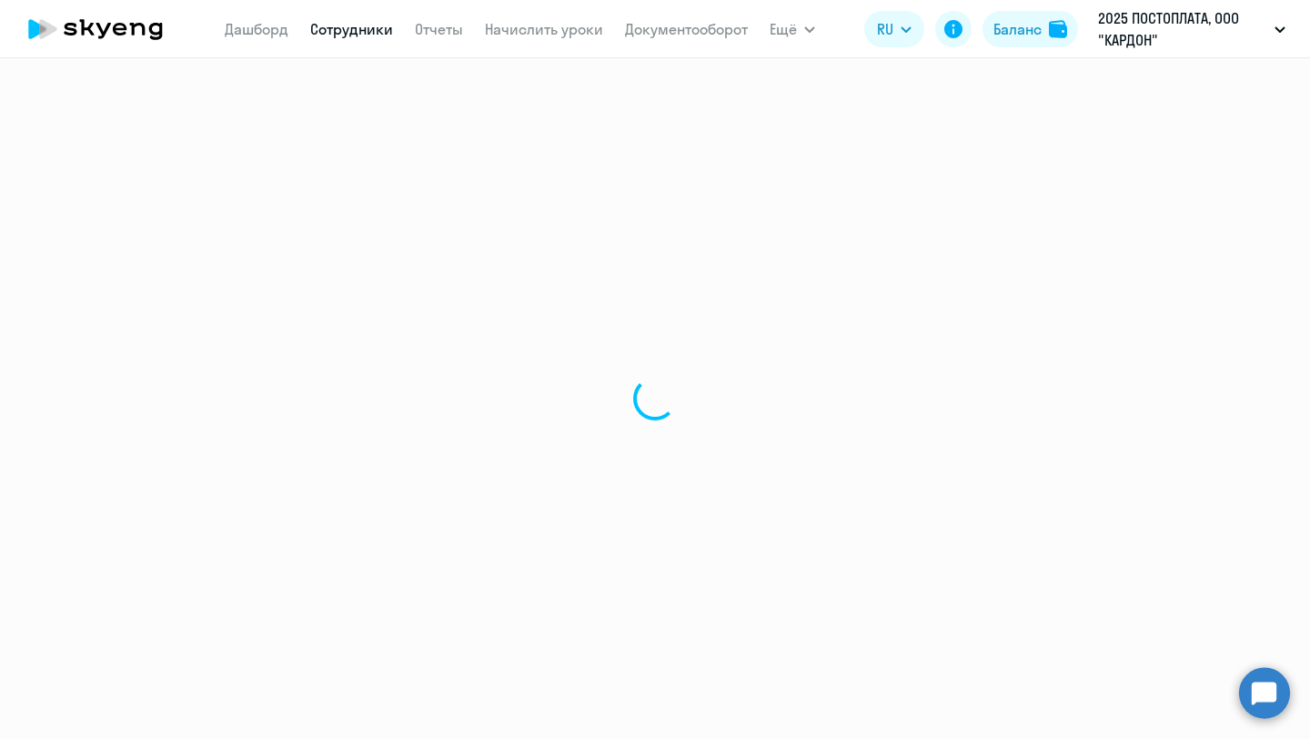
select select "english"
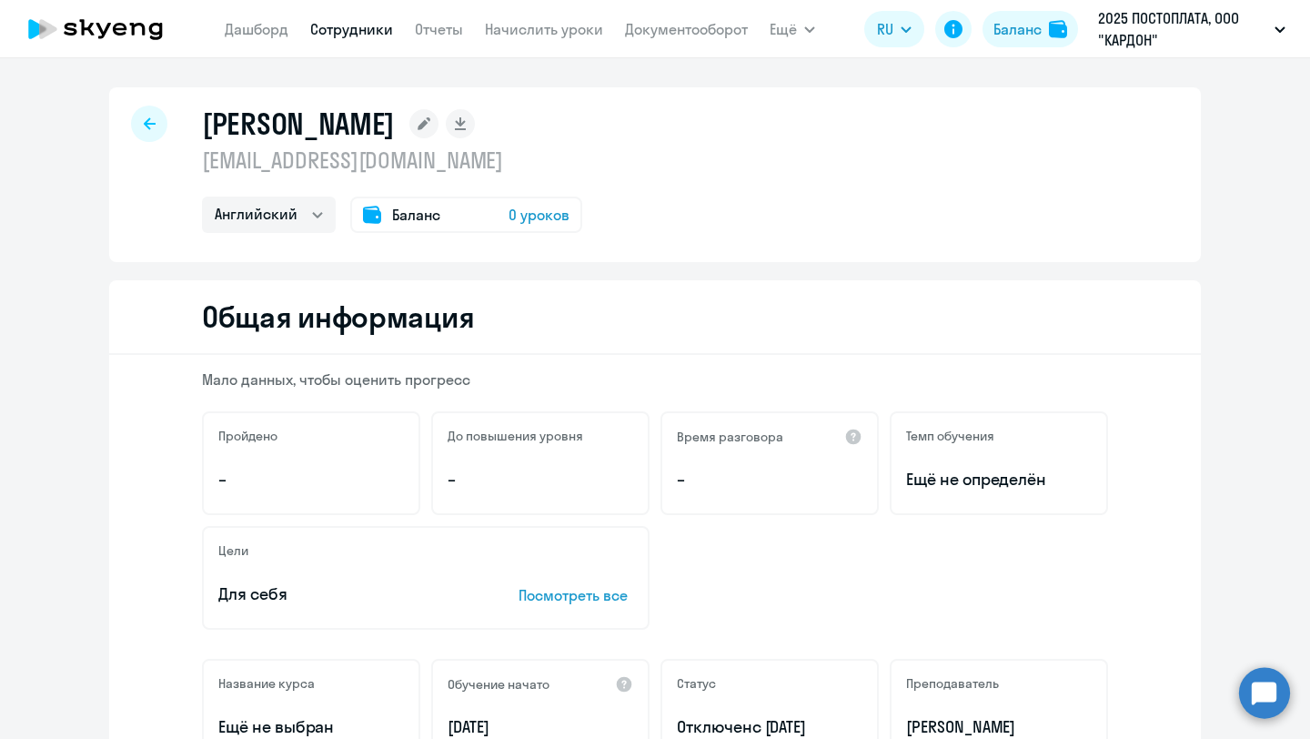
scroll to position [1, 0]
